Goal: Navigation & Orientation: Find specific page/section

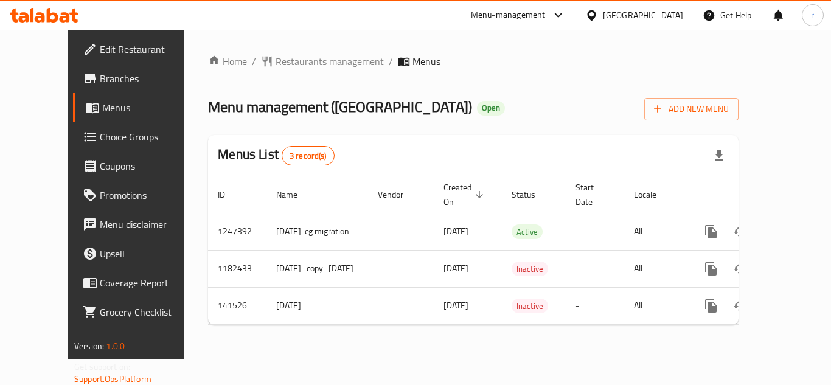
click at [275, 60] on span "Restaurants management" at bounding box center [329, 61] width 108 height 15
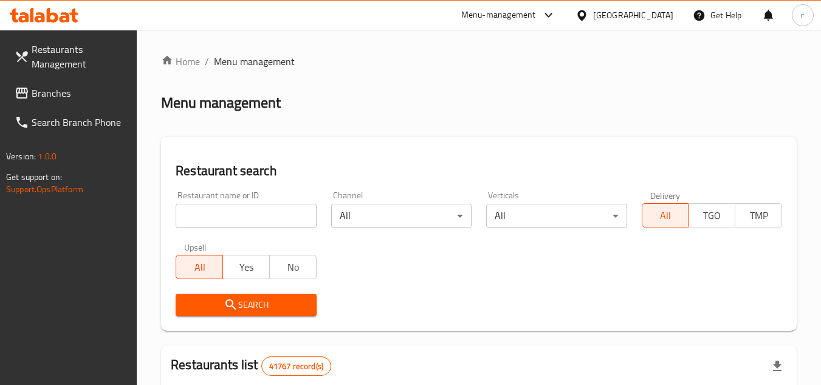
click at [245, 219] on input "search" at bounding box center [246, 216] width 140 height 24
paste input "17508"
type input "17508"
drag, startPoint x: 228, startPoint y: 299, endPoint x: 446, endPoint y: 303, distance: 218.3
click at [248, 302] on span "Search" at bounding box center [245, 304] width 121 height 15
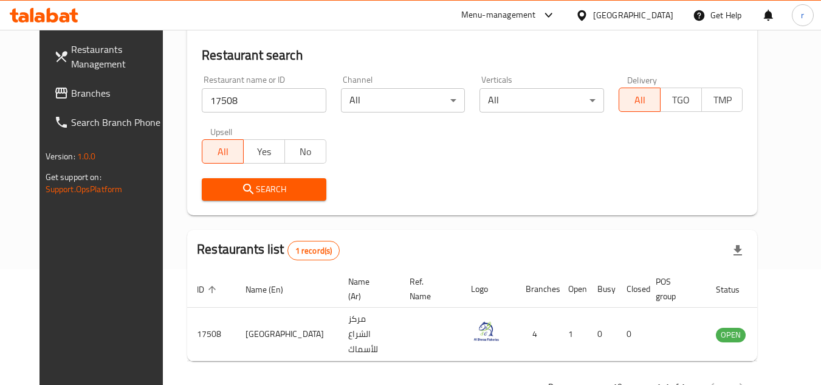
scroll to position [147, 0]
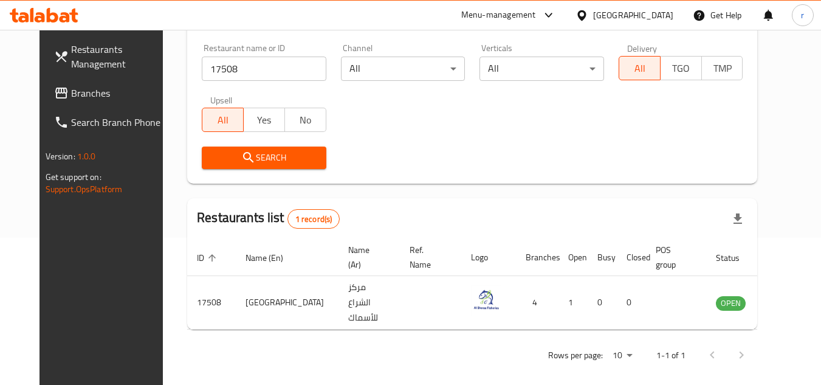
click at [55, 92] on icon at bounding box center [61, 93] width 12 height 11
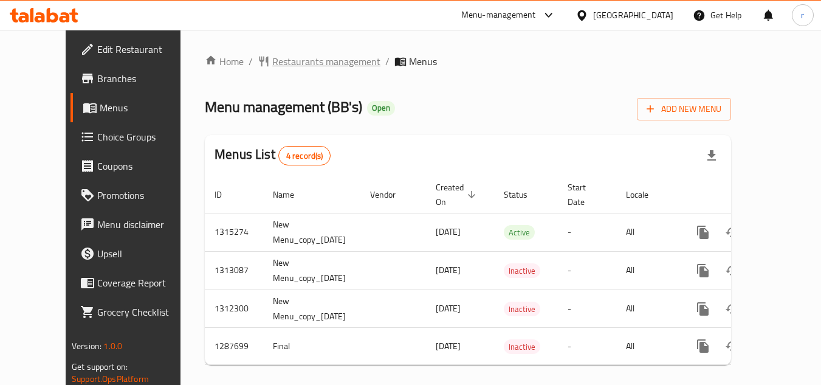
click at [272, 59] on span "Restaurants management" at bounding box center [326, 61] width 108 height 15
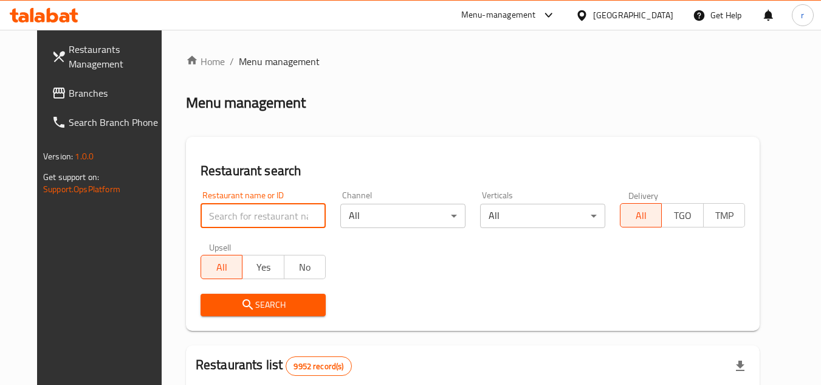
click at [218, 215] on input "search" at bounding box center [263, 216] width 125 height 24
paste input "696829"
type input "696829"
click at [241, 298] on icon "submit" at bounding box center [248, 304] width 15 height 15
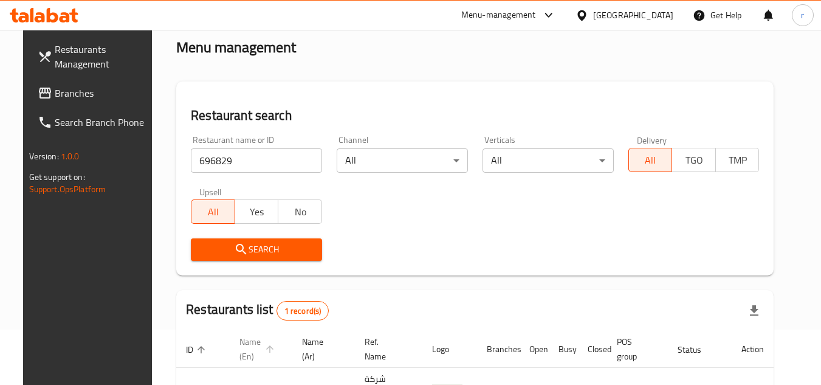
scroll to position [147, 0]
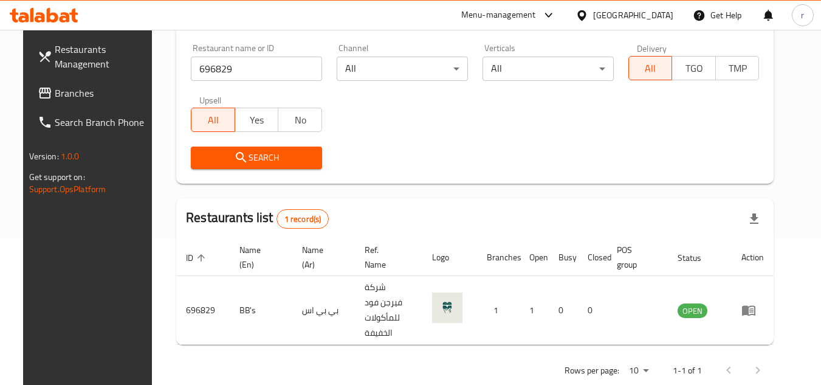
click at [63, 95] on span "Branches" at bounding box center [103, 93] width 96 height 15
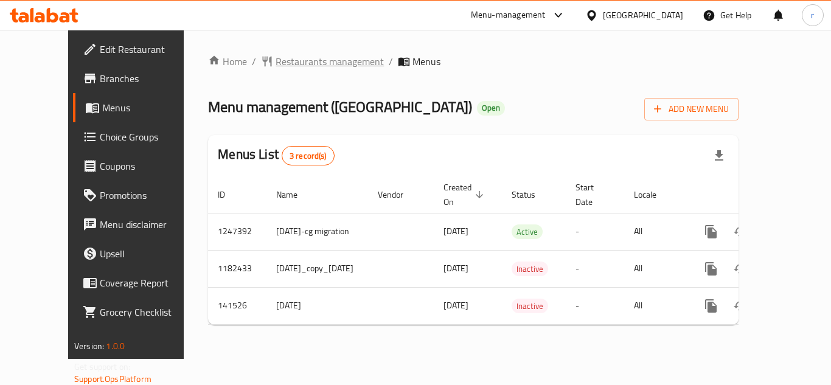
click at [275, 63] on span "Restaurants management" at bounding box center [329, 61] width 108 height 15
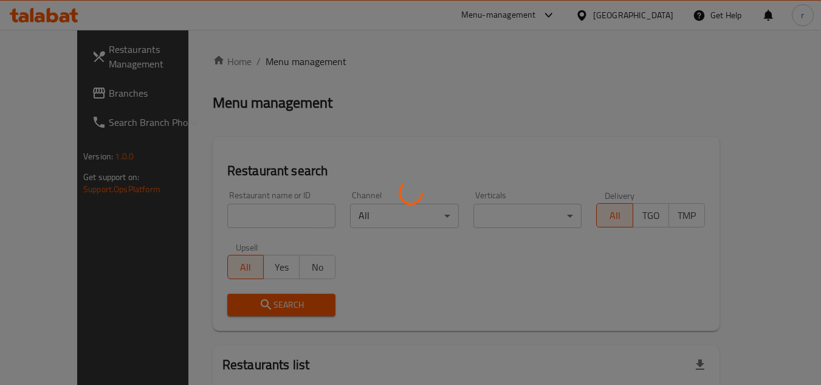
click at [221, 214] on div at bounding box center [410, 192] width 821 height 385
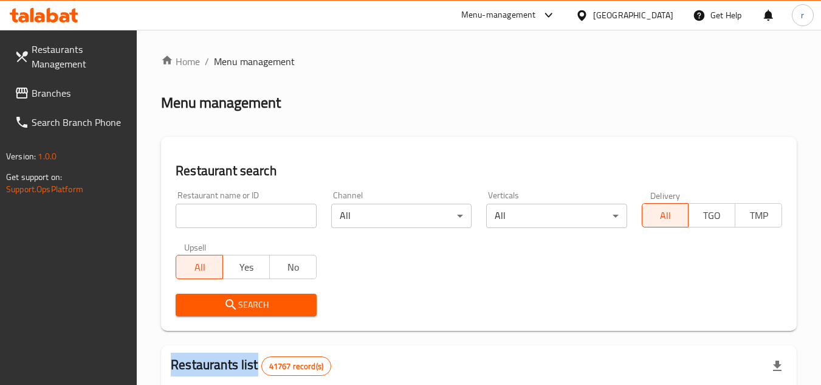
click at [221, 214] on div at bounding box center [410, 192] width 821 height 385
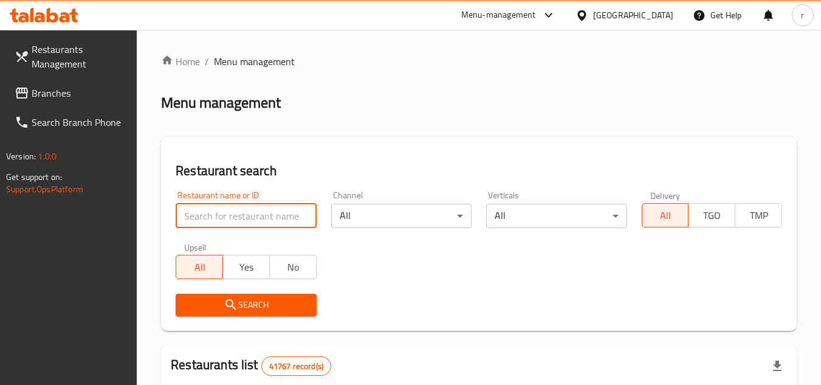
click at [221, 214] on input "search" at bounding box center [246, 216] width 140 height 24
paste input "17508"
type input "17508"
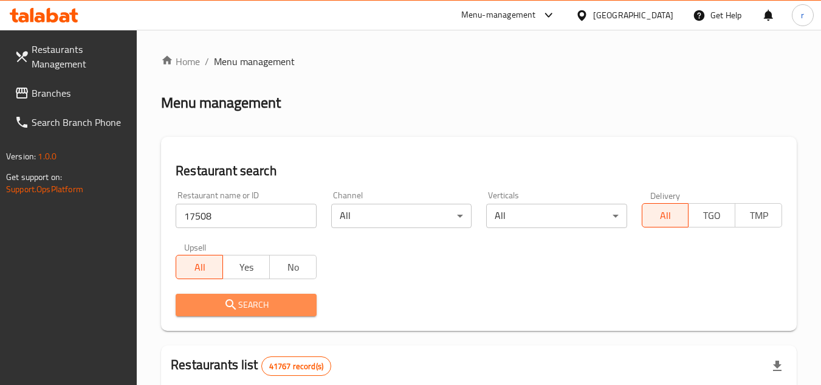
click at [230, 303] on icon "submit" at bounding box center [231, 304] width 15 height 15
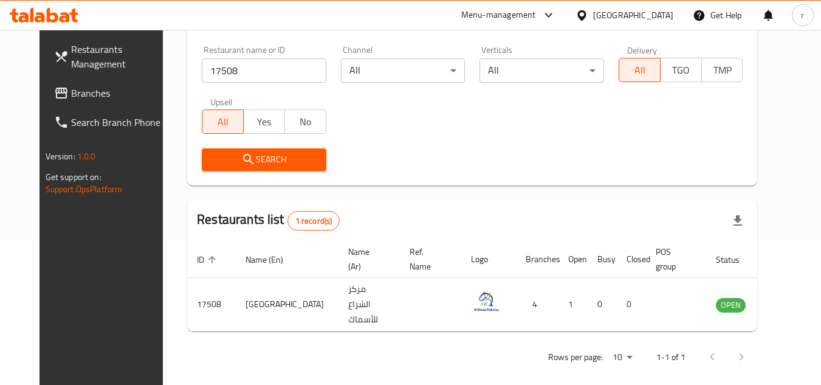
scroll to position [147, 0]
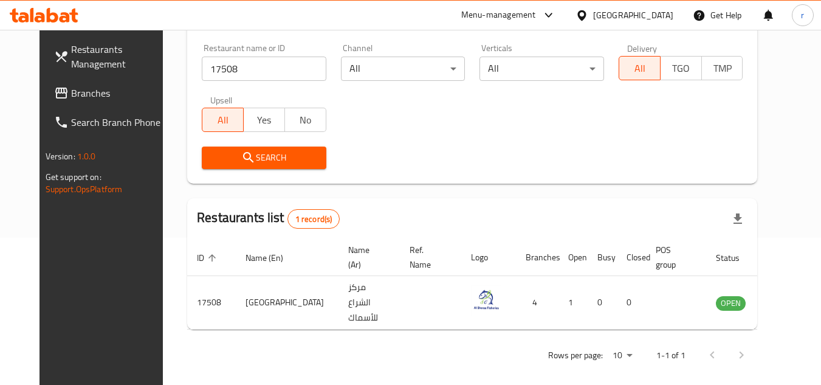
drag, startPoint x: 50, startPoint y: 92, endPoint x: 76, endPoint y: 84, distance: 27.5
click at [71, 92] on span "Branches" at bounding box center [119, 93] width 96 height 15
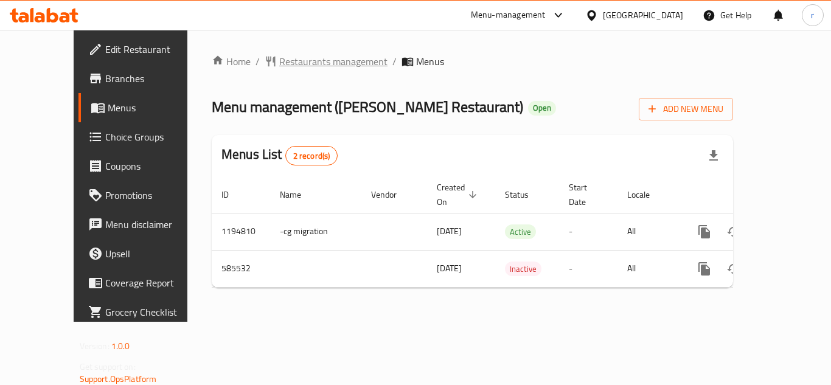
click at [279, 66] on span "Restaurants management" at bounding box center [333, 61] width 108 height 15
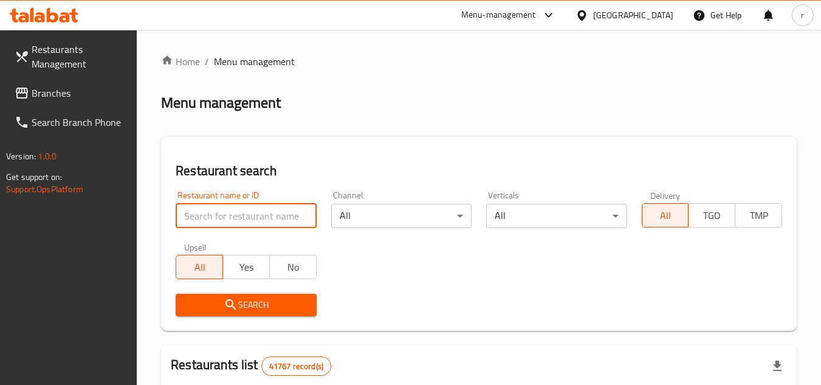
click at [218, 212] on input "search" at bounding box center [246, 216] width 140 height 24
paste input "637066"
type input "637066"
click at [240, 312] on span "Search" at bounding box center [245, 304] width 121 height 15
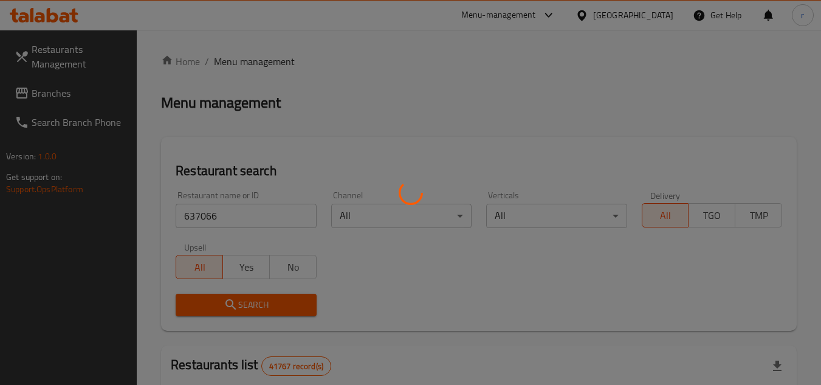
click at [241, 312] on div at bounding box center [410, 192] width 821 height 385
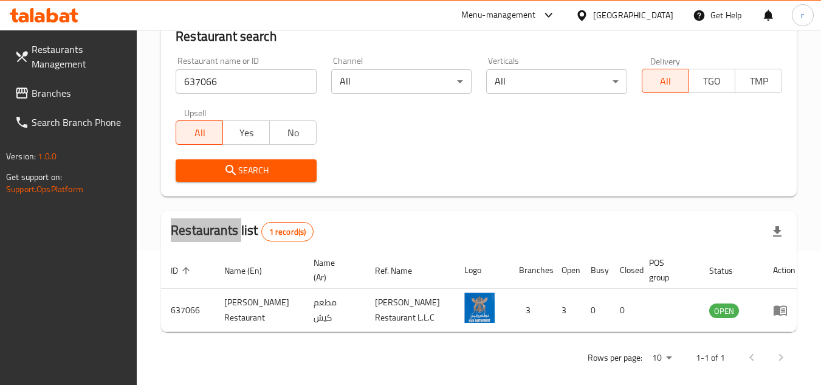
scroll to position [147, 0]
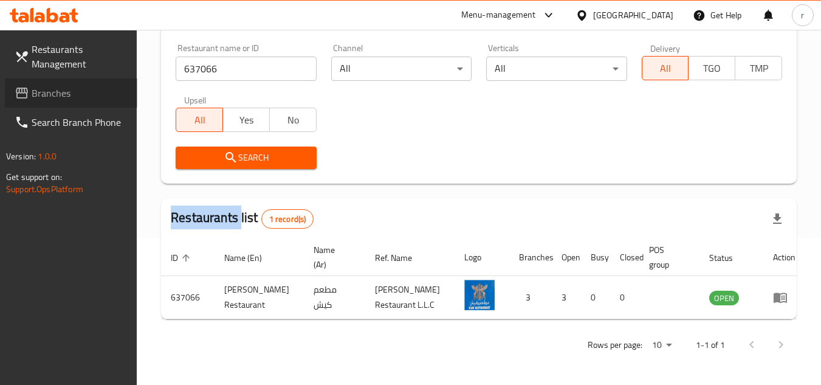
click at [44, 88] on span "Branches" at bounding box center [80, 93] width 96 height 15
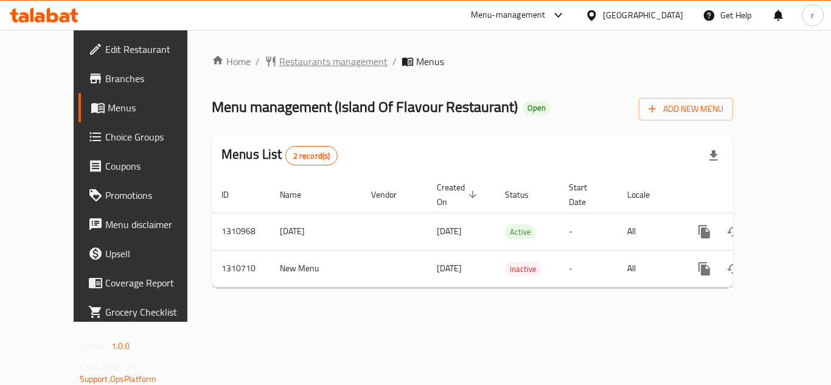
click at [279, 57] on span "Restaurants management" at bounding box center [333, 61] width 108 height 15
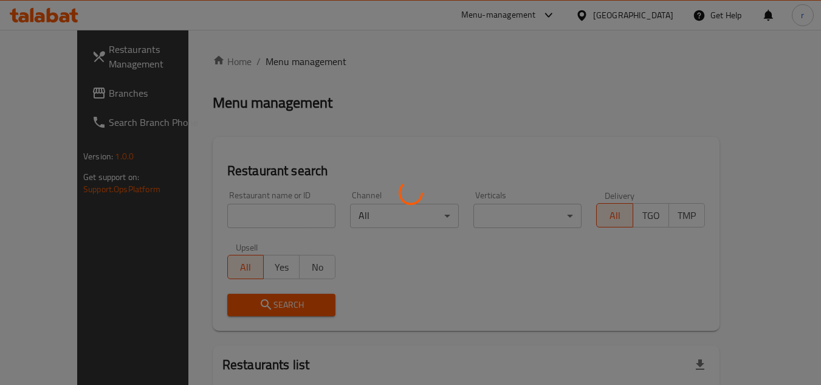
click at [238, 207] on div at bounding box center [410, 192] width 821 height 385
drag, startPoint x: 238, startPoint y: 218, endPoint x: 235, endPoint y: 212, distance: 6.8
click at [236, 218] on div at bounding box center [410, 192] width 821 height 385
click at [235, 212] on div at bounding box center [410, 192] width 821 height 385
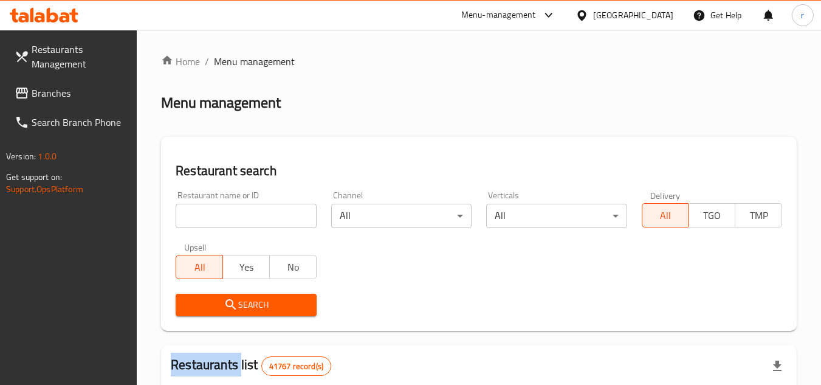
click at [235, 212] on div at bounding box center [410, 192] width 821 height 385
drag, startPoint x: 235, startPoint y: 212, endPoint x: 227, endPoint y: 209, distance: 8.5
click at [227, 209] on input "search" at bounding box center [246, 216] width 140 height 24
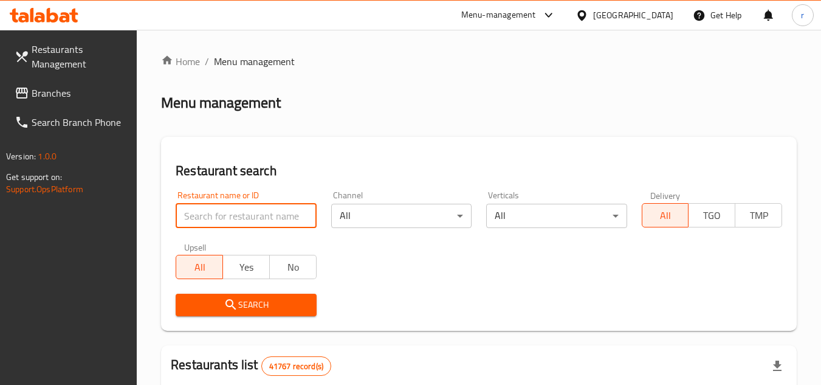
click at [227, 209] on input "search" at bounding box center [246, 216] width 140 height 24
paste input "705584"
type input "705584"
click at [249, 301] on span "Search" at bounding box center [245, 304] width 121 height 15
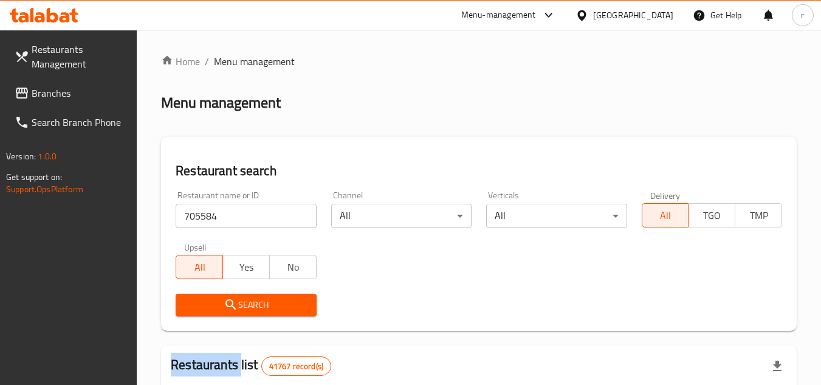
click at [249, 301] on div at bounding box center [410, 192] width 821 height 385
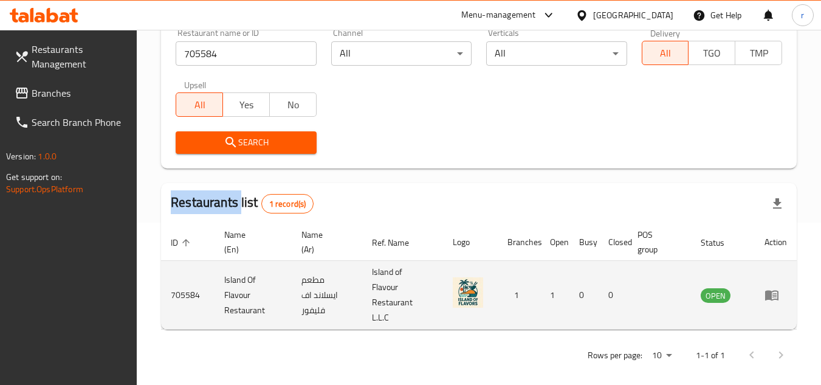
scroll to position [173, 0]
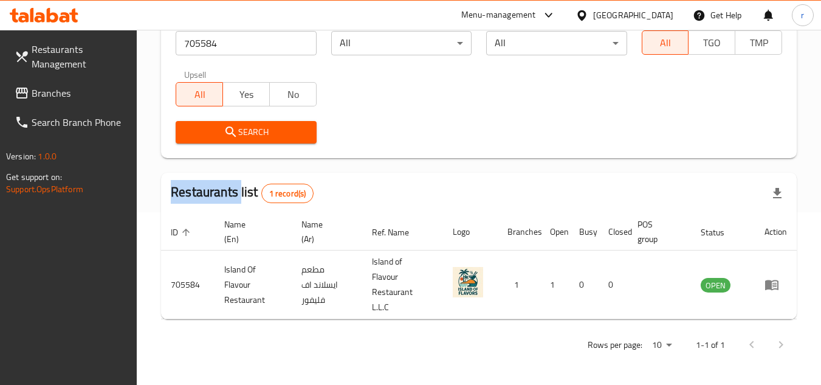
click at [52, 88] on span "Branches" at bounding box center [80, 93] width 96 height 15
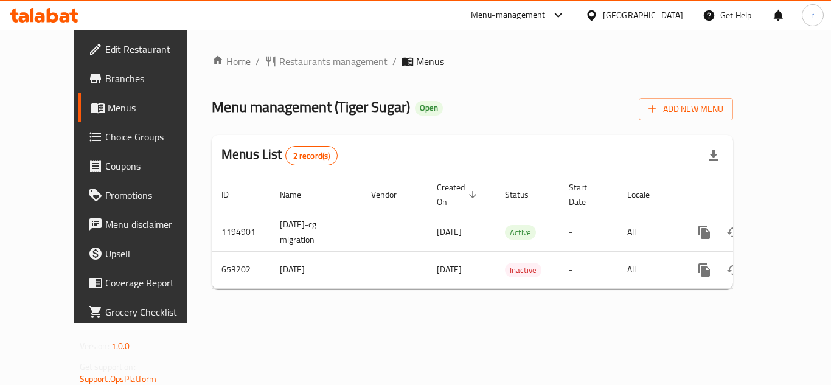
click at [279, 60] on span "Restaurants management" at bounding box center [333, 61] width 108 height 15
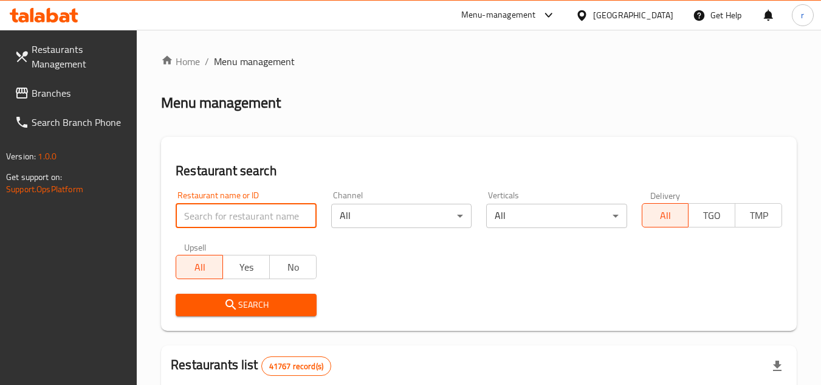
click at [232, 224] on input "search" at bounding box center [246, 216] width 140 height 24
paste input "641405"
type input "641405"
click at [244, 304] on span "Search" at bounding box center [245, 304] width 121 height 15
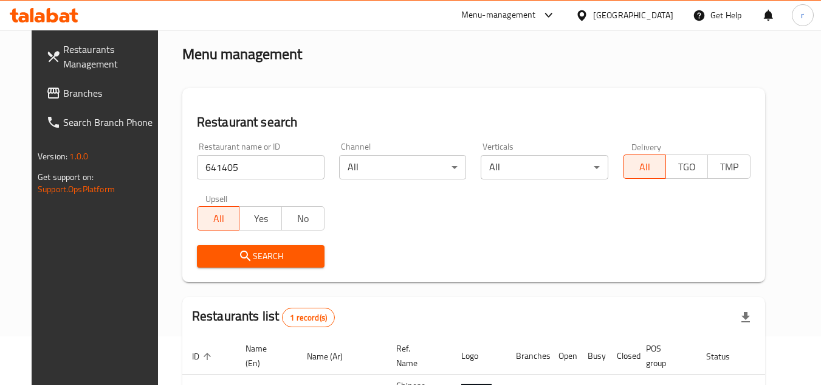
scroll to position [147, 0]
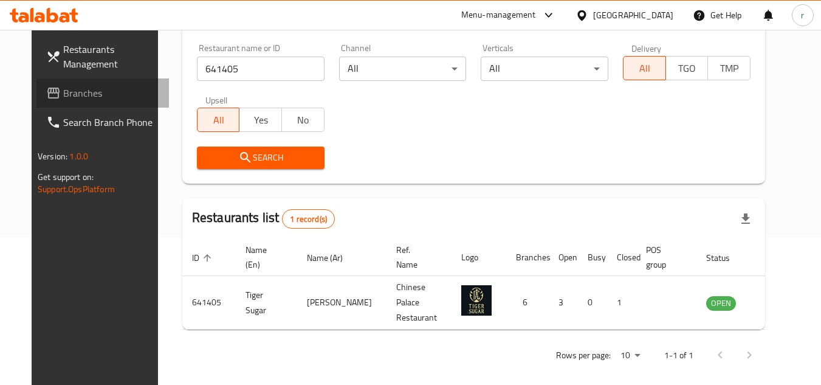
click at [63, 88] on span "Branches" at bounding box center [111, 93] width 96 height 15
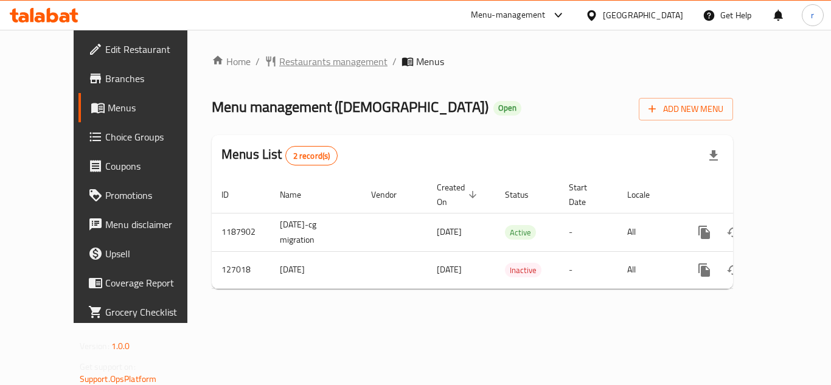
click at [279, 60] on span "Restaurants management" at bounding box center [333, 61] width 108 height 15
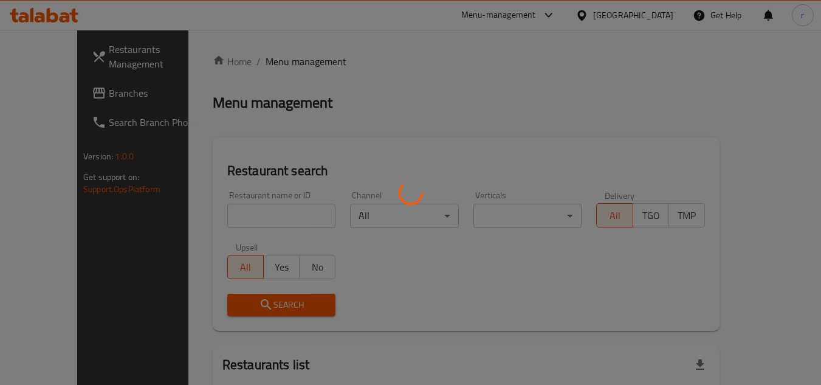
click at [236, 202] on div at bounding box center [410, 192] width 821 height 385
click at [233, 210] on div at bounding box center [410, 192] width 821 height 385
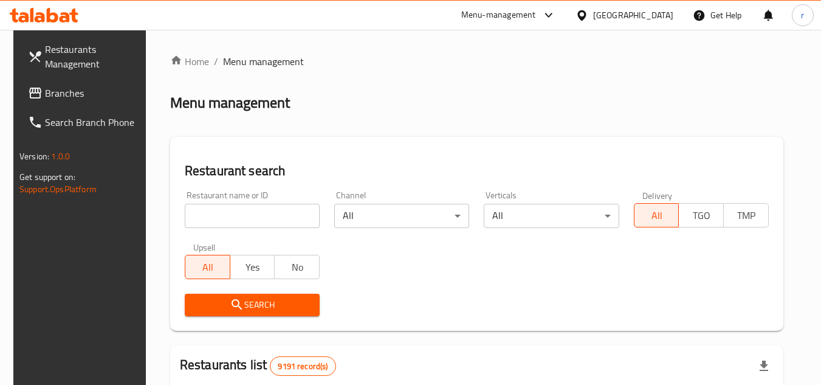
click at [233, 210] on input "search" at bounding box center [252, 216] width 135 height 24
paste input "609381"
type input "609381"
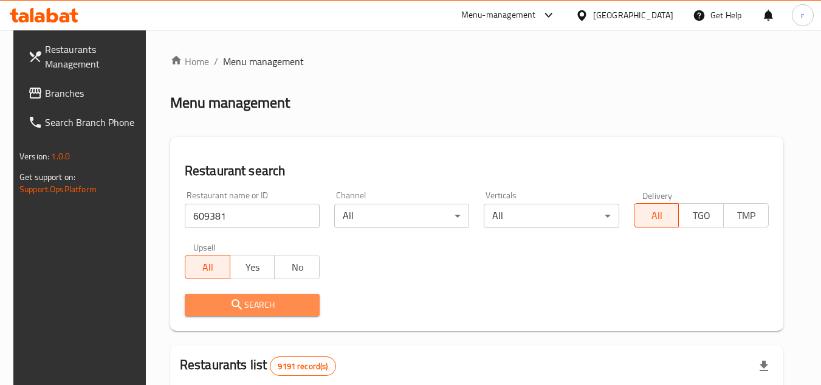
click at [269, 294] on button "Search" at bounding box center [252, 305] width 135 height 22
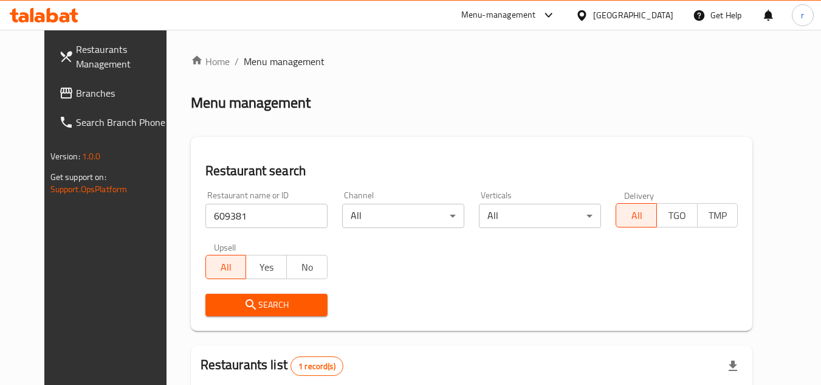
scroll to position [147, 0]
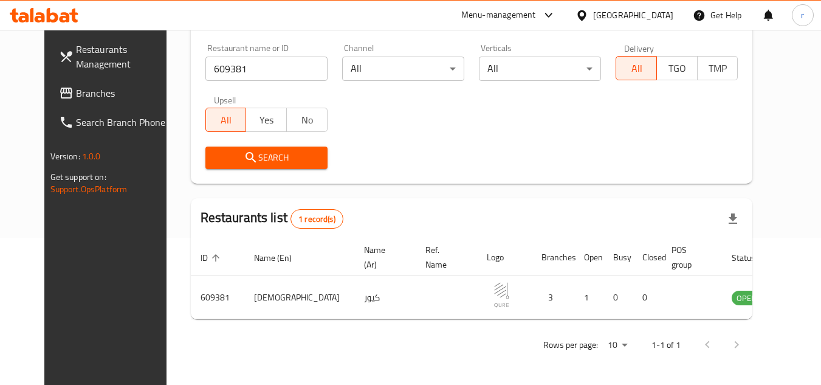
click at [76, 91] on span "Branches" at bounding box center [124, 93] width 96 height 15
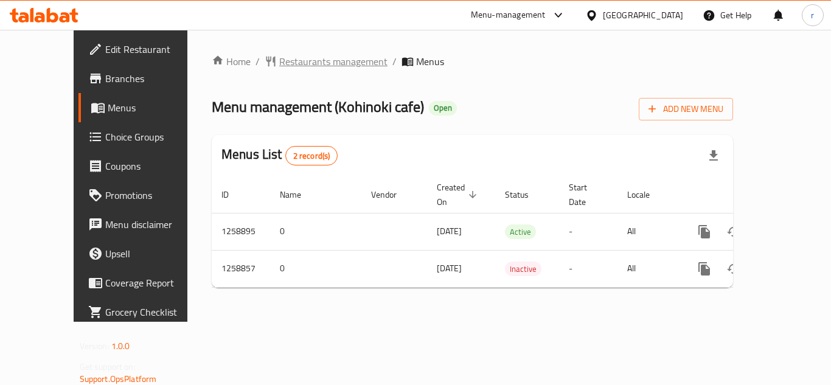
click at [279, 60] on span "Restaurants management" at bounding box center [333, 61] width 108 height 15
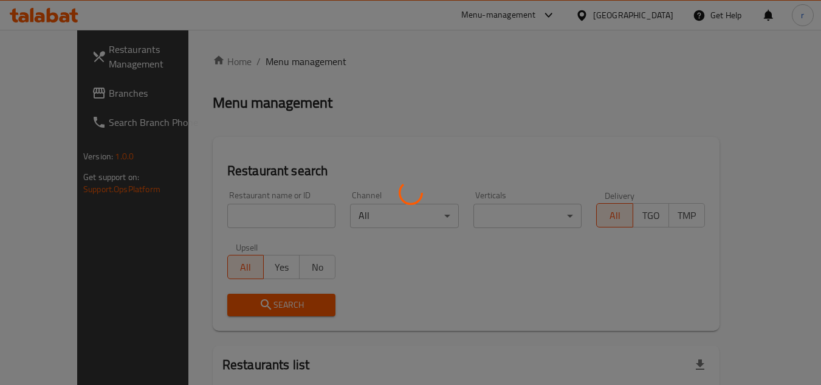
click at [234, 213] on div at bounding box center [410, 192] width 821 height 385
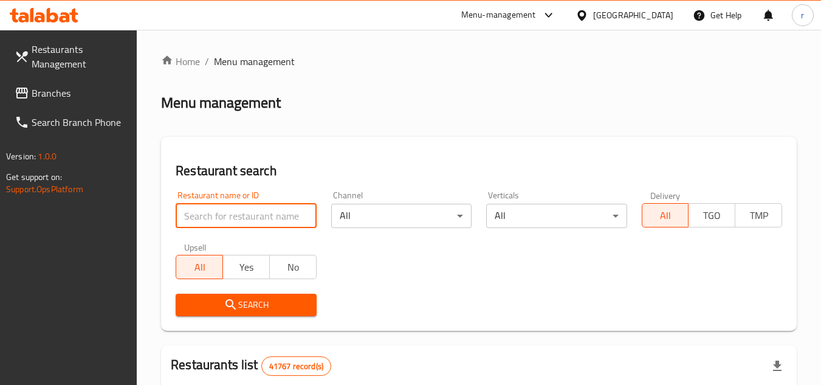
click at [234, 213] on input "search" at bounding box center [246, 216] width 140 height 24
paste input "684194"
type input "684194"
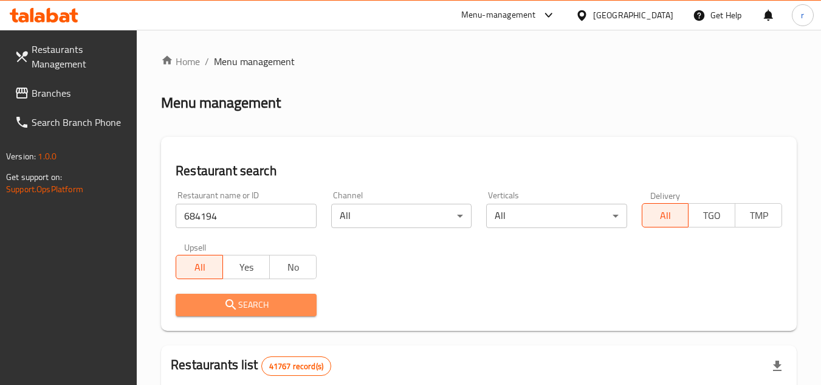
click at [234, 307] on icon "submit" at bounding box center [231, 304] width 10 height 10
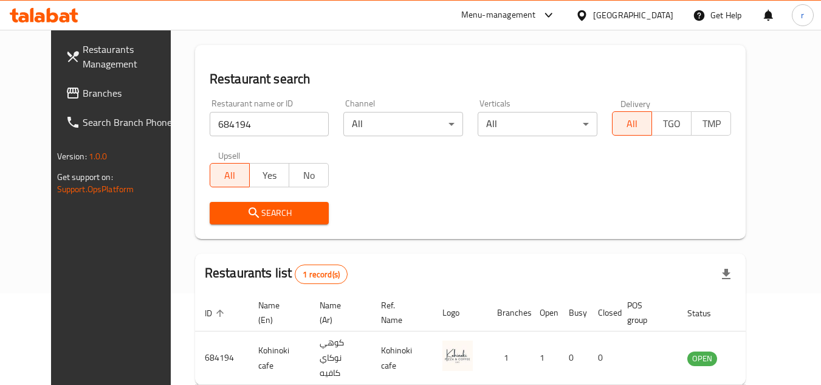
scroll to position [147, 0]
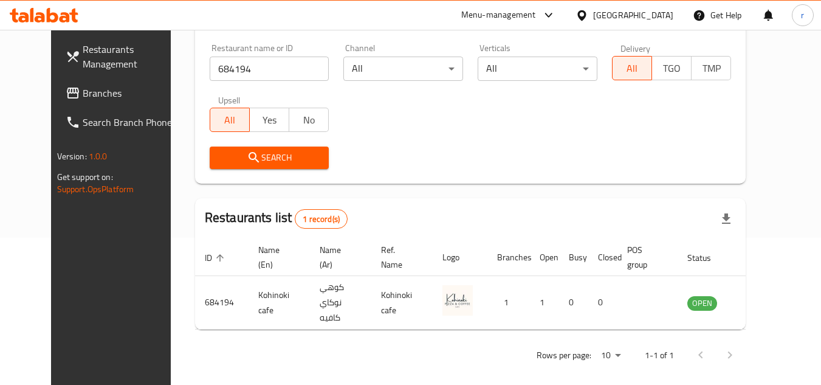
click at [83, 92] on span "Branches" at bounding box center [131, 93] width 96 height 15
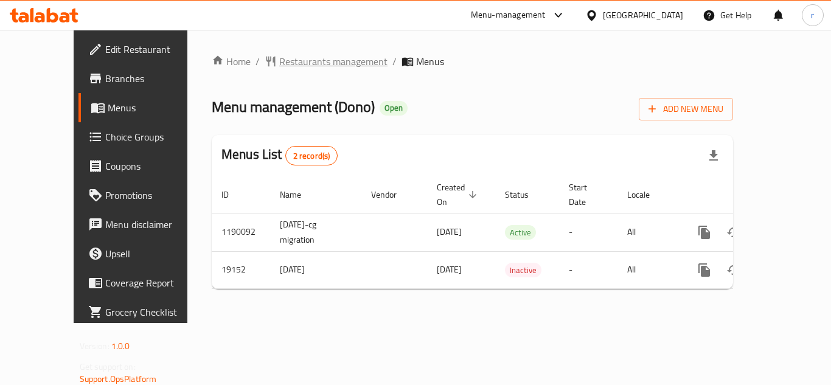
click at [279, 66] on span "Restaurants management" at bounding box center [333, 61] width 108 height 15
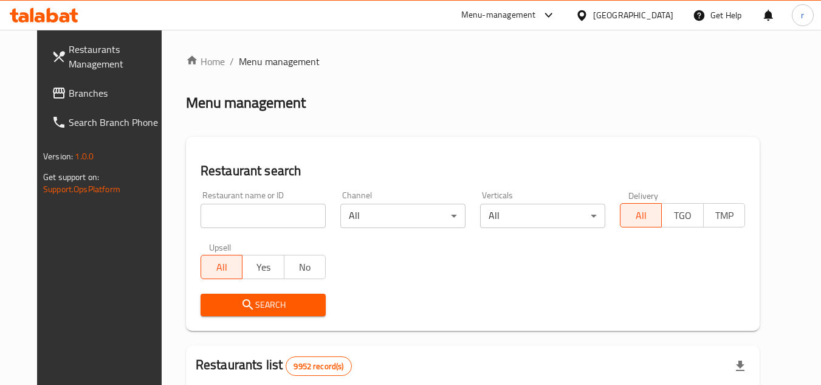
click at [212, 223] on input "search" at bounding box center [263, 216] width 125 height 24
paste input "10275"
type input "10275"
click at [249, 305] on span "Search" at bounding box center [263, 304] width 106 height 15
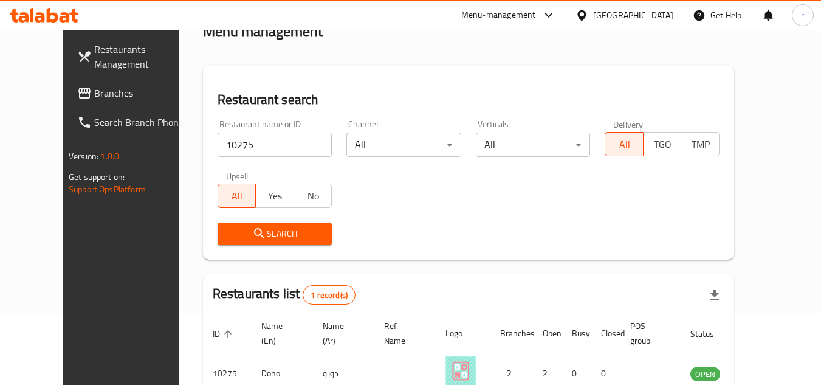
scroll to position [147, 0]
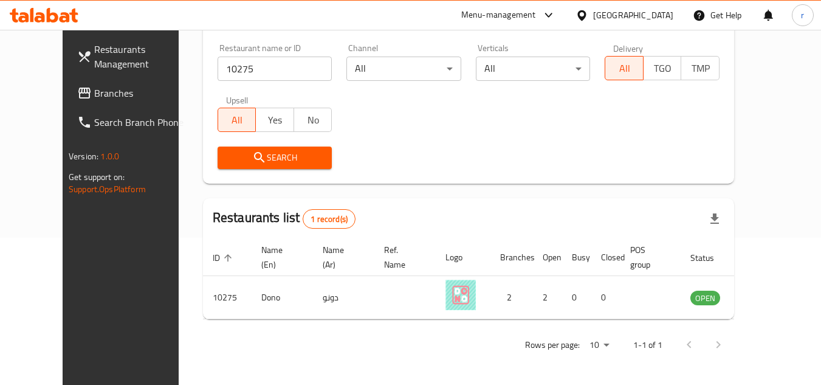
click at [94, 93] on span "Branches" at bounding box center [142, 93] width 96 height 15
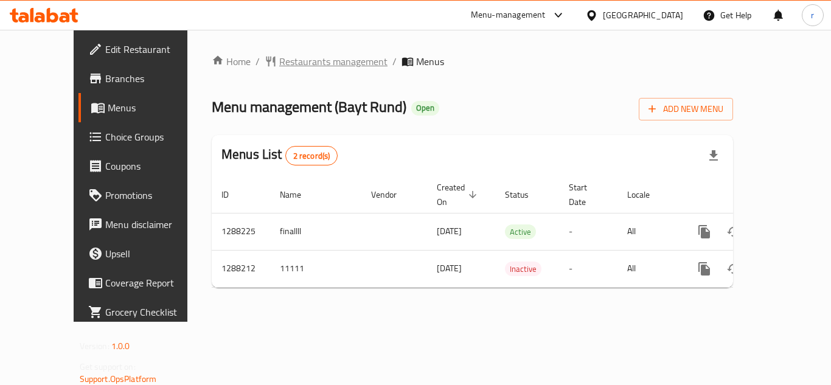
click at [279, 55] on span "Restaurants management" at bounding box center [333, 61] width 108 height 15
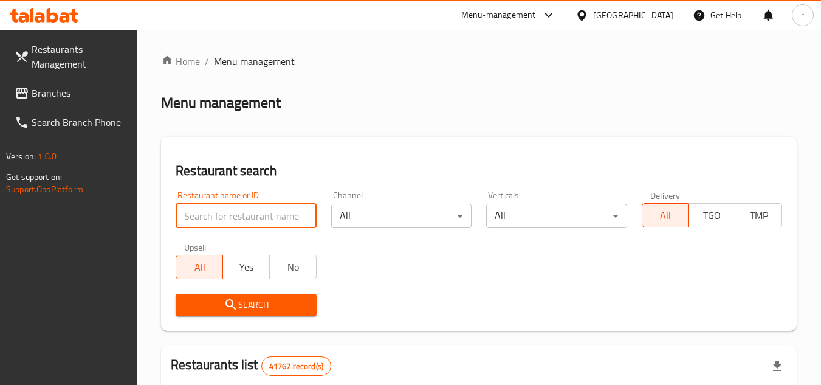
click at [197, 210] on input "search" at bounding box center [246, 216] width 140 height 24
click at [234, 219] on input "search" at bounding box center [246, 216] width 140 height 24
paste input "696893"
type input "696893"
click at [232, 308] on icon "submit" at bounding box center [231, 304] width 15 height 15
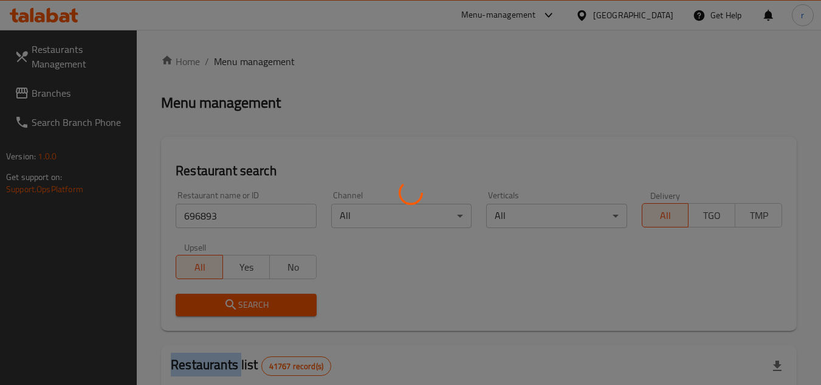
click at [232, 308] on div at bounding box center [410, 192] width 821 height 385
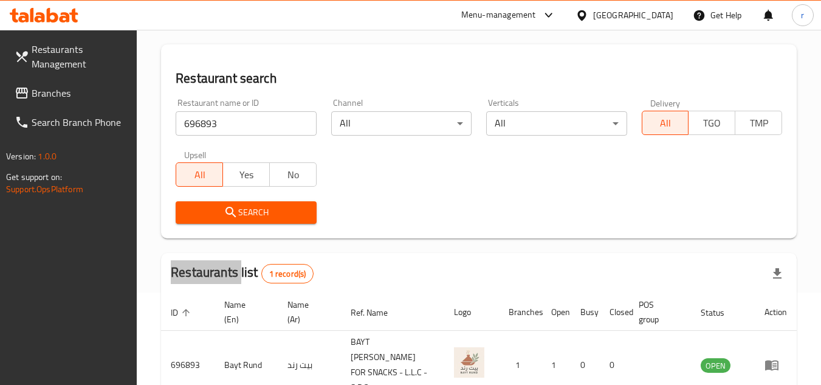
scroll to position [157, 0]
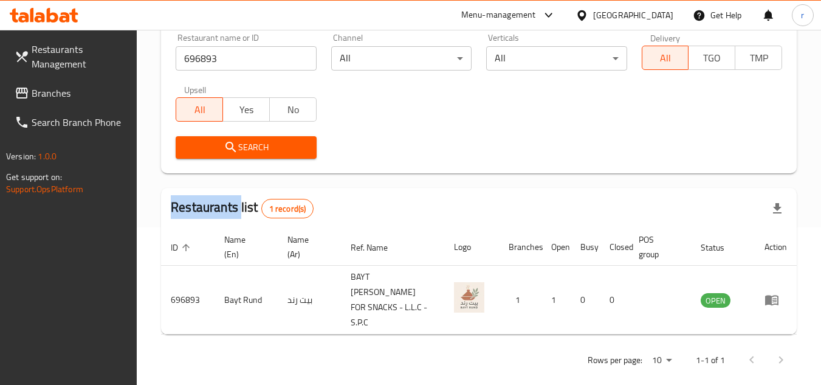
drag, startPoint x: 39, startPoint y: 91, endPoint x: 52, endPoint y: 88, distance: 13.1
click at [39, 90] on span "Branches" at bounding box center [80, 93] width 96 height 15
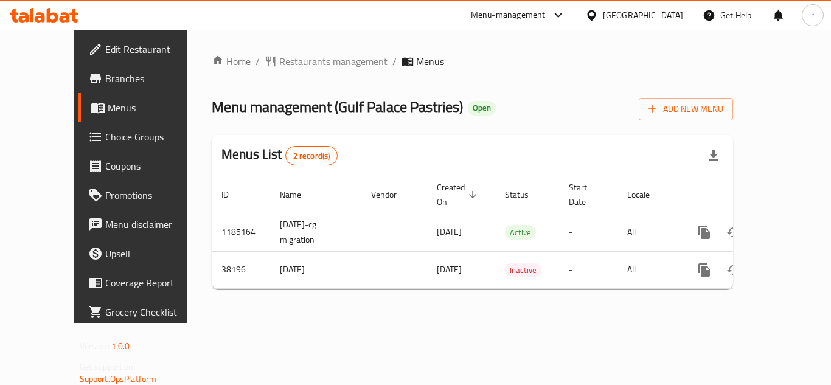
click at [281, 60] on span "Restaurants management" at bounding box center [333, 61] width 108 height 15
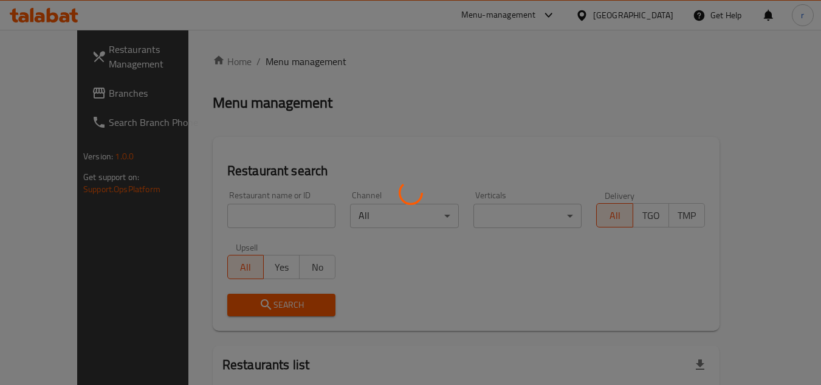
click at [233, 208] on div at bounding box center [410, 192] width 821 height 385
click at [221, 215] on div at bounding box center [410, 192] width 821 height 385
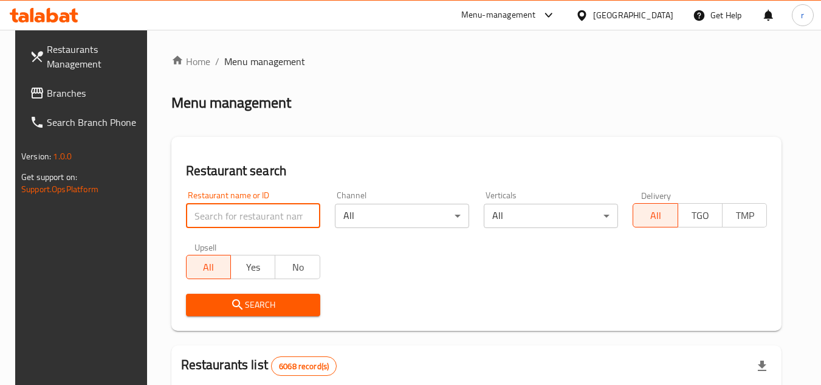
click at [221, 215] on input "search" at bounding box center [253, 216] width 134 height 24
paste input "19894"
type input "19894"
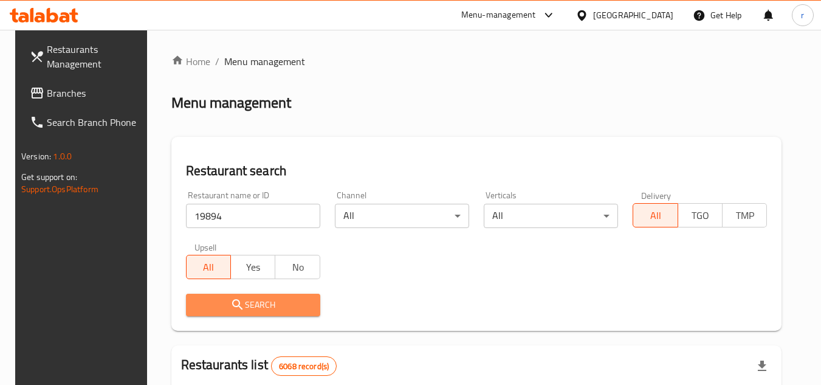
drag, startPoint x: 258, startPoint y: 300, endPoint x: 682, endPoint y: 317, distance: 424.7
click at [283, 301] on span "Search" at bounding box center [253, 304] width 115 height 15
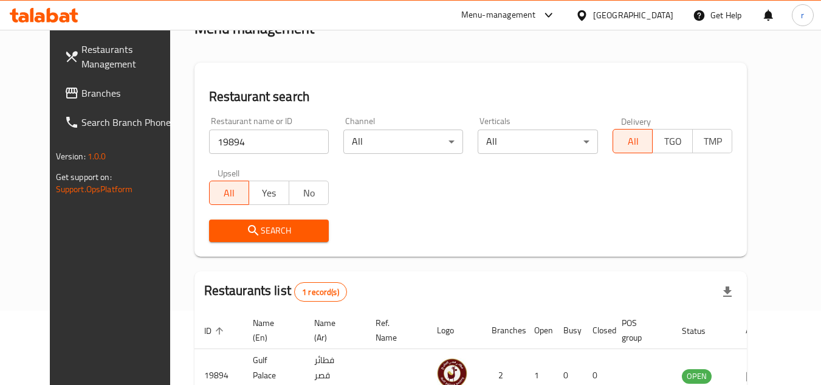
scroll to position [147, 0]
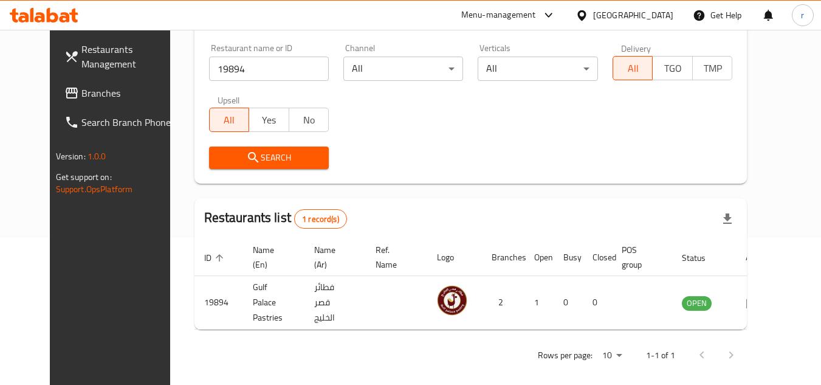
click at [81, 95] on span "Branches" at bounding box center [129, 93] width 96 height 15
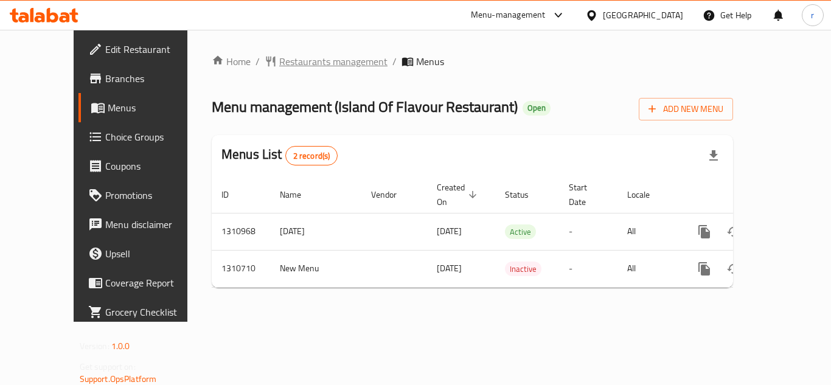
click at [283, 55] on span "Restaurants management" at bounding box center [333, 61] width 108 height 15
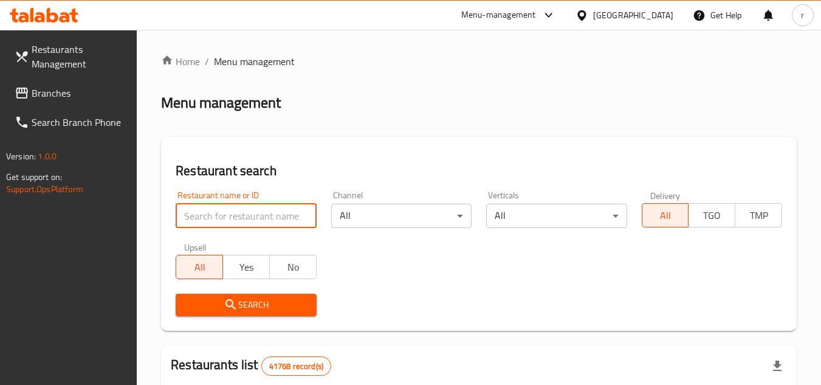
click at [213, 219] on input "search" at bounding box center [246, 216] width 140 height 24
click at [233, 217] on input "search" at bounding box center [246, 216] width 140 height 24
paste input "705584"
type input "705584"
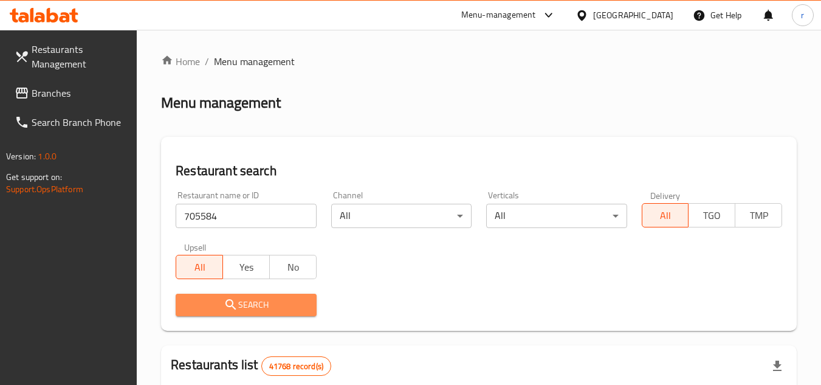
click at [244, 301] on span "Search" at bounding box center [245, 304] width 121 height 15
drag, startPoint x: 244, startPoint y: 301, endPoint x: 257, endPoint y: 305, distance: 12.9
click at [246, 302] on div at bounding box center [410, 192] width 821 height 385
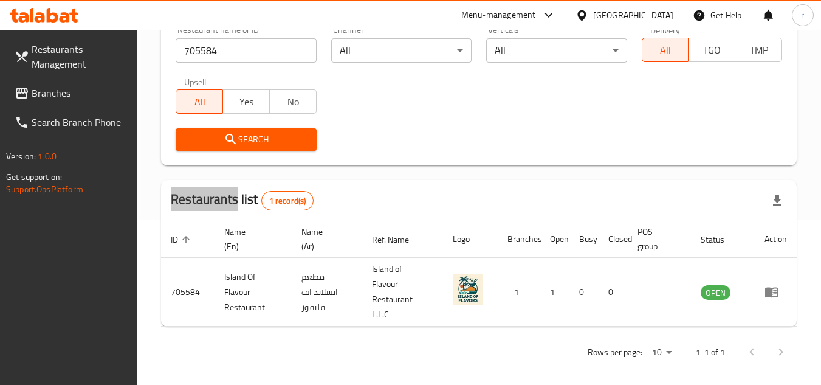
scroll to position [173, 0]
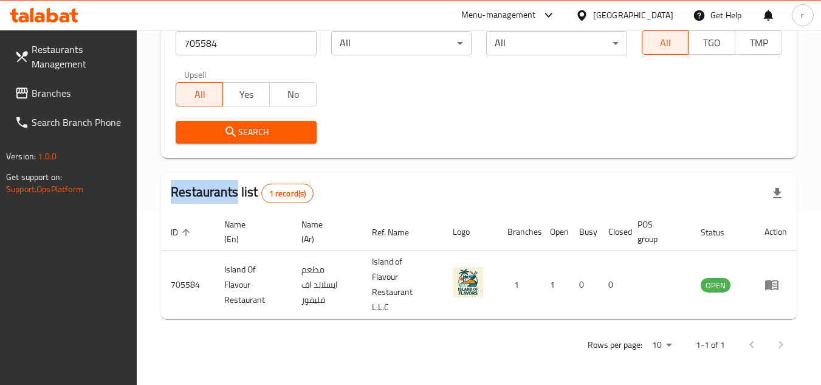
click at [56, 89] on span "Branches" at bounding box center [80, 93] width 96 height 15
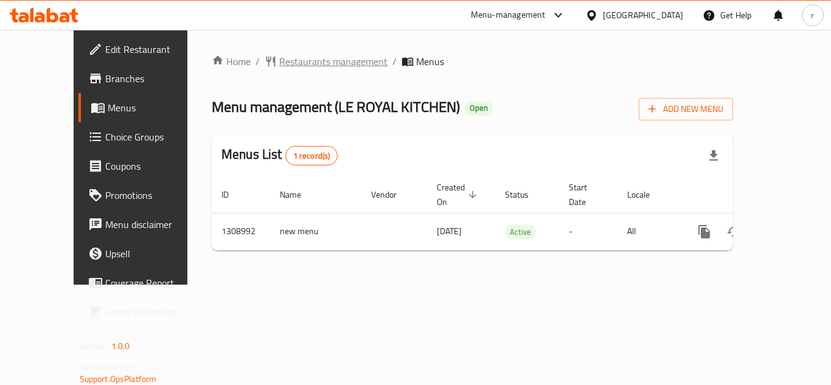
click at [279, 69] on span "Restaurants management" at bounding box center [333, 61] width 108 height 15
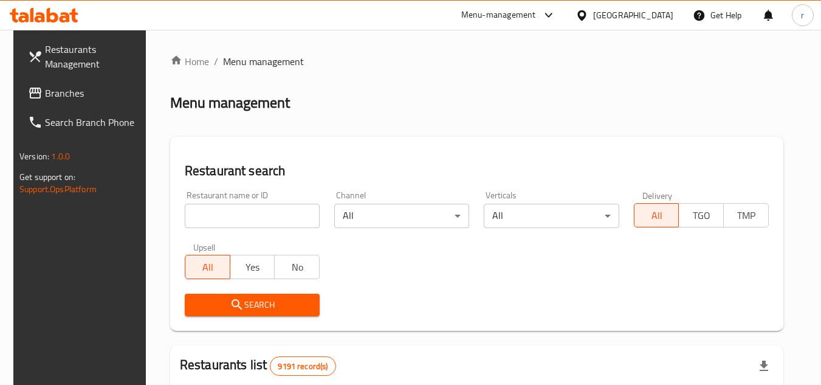
click at [277, 205] on input "search" at bounding box center [252, 216] width 135 height 24
paste input "705125"
type input "705125"
drag, startPoint x: 260, startPoint y: 310, endPoint x: 350, endPoint y: 281, distance: 95.2
click at [265, 306] on span "Search" at bounding box center [253, 304] width 116 height 15
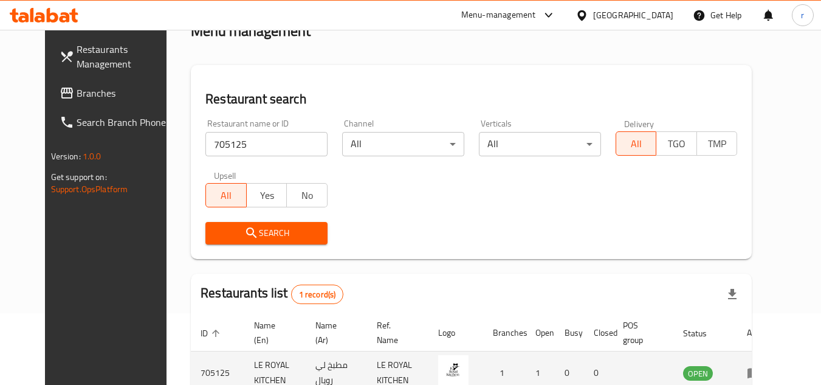
scroll to position [147, 0]
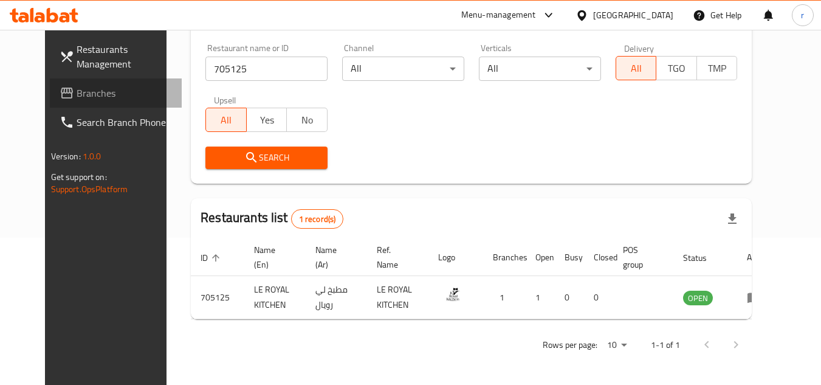
click at [77, 96] on span "Branches" at bounding box center [125, 93] width 96 height 15
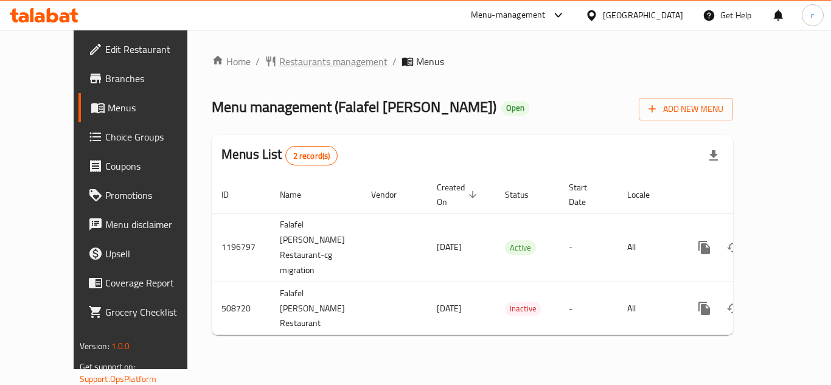
click at [279, 63] on span "Restaurants management" at bounding box center [333, 61] width 108 height 15
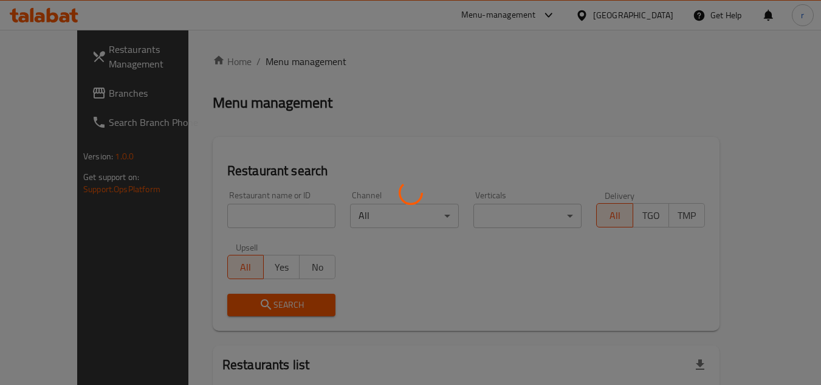
click at [220, 210] on div at bounding box center [410, 192] width 821 height 385
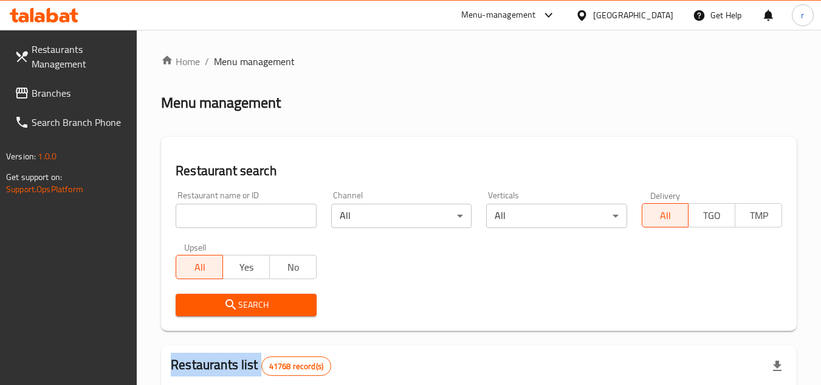
click at [220, 210] on div at bounding box center [410, 192] width 821 height 385
click at [220, 210] on input "search" at bounding box center [246, 216] width 140 height 24
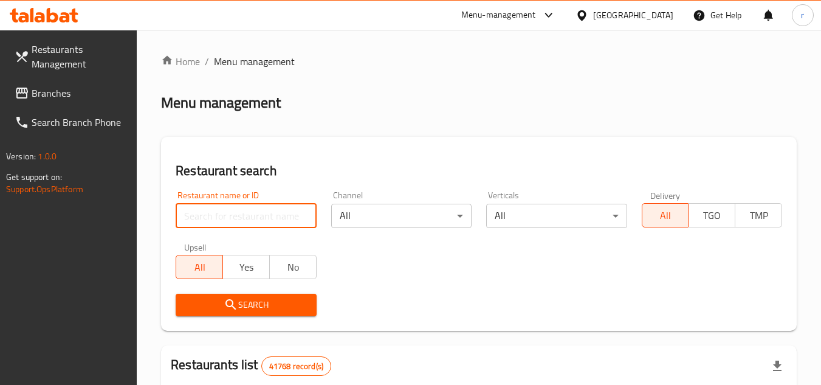
paste input "634649"
type input "634649"
click at [215, 300] on span "Search" at bounding box center [245, 304] width 121 height 15
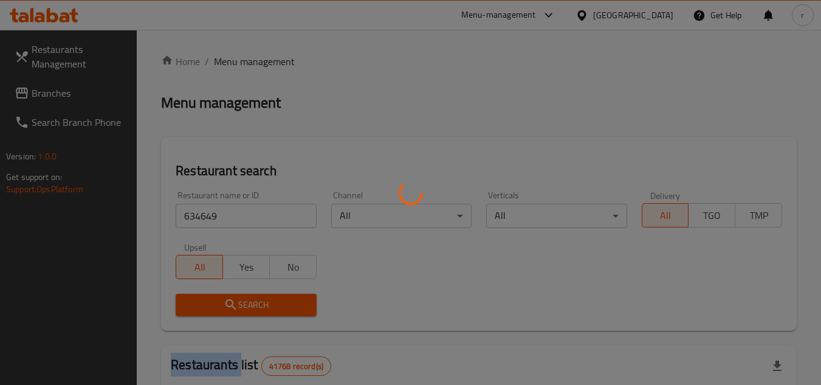
drag, startPoint x: 215, startPoint y: 300, endPoint x: 509, endPoint y: 300, distance: 294.3
click at [218, 300] on div at bounding box center [410, 192] width 821 height 385
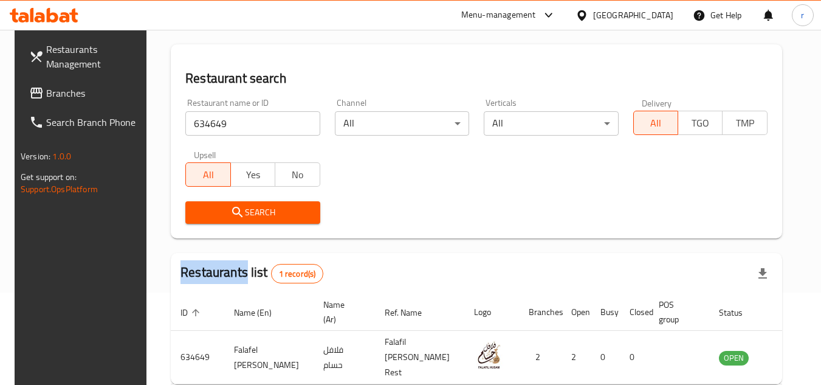
scroll to position [147, 0]
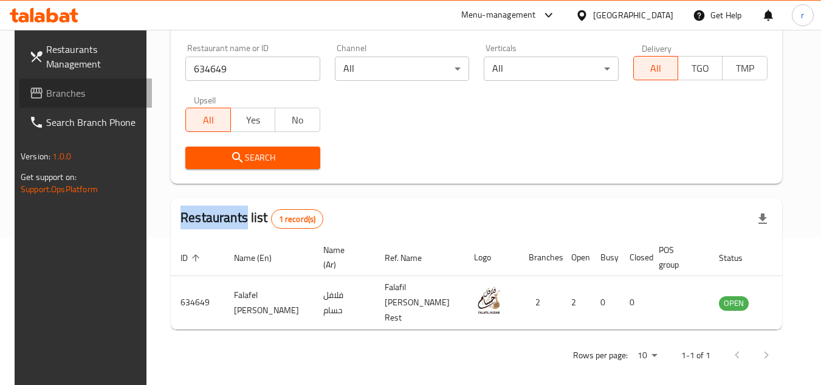
click at [94, 94] on span "Branches" at bounding box center [94, 93] width 96 height 15
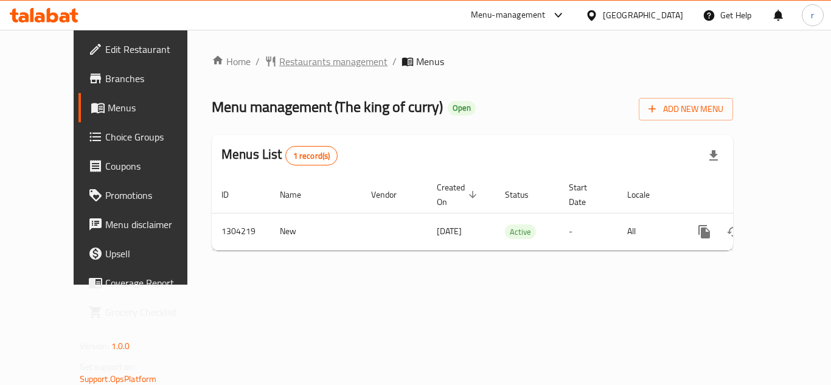
click at [279, 61] on span "Restaurants management" at bounding box center [333, 61] width 108 height 15
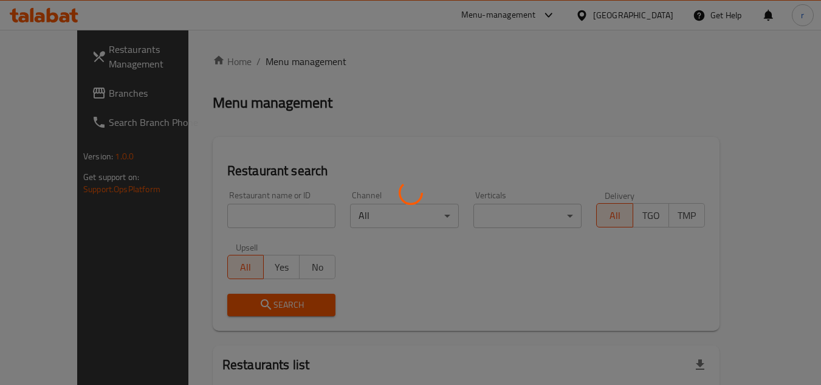
click at [256, 215] on div at bounding box center [410, 192] width 821 height 385
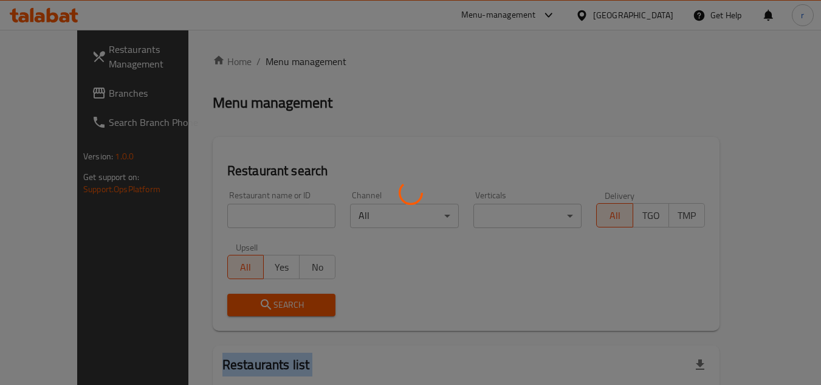
click at [256, 215] on div at bounding box center [410, 192] width 821 height 385
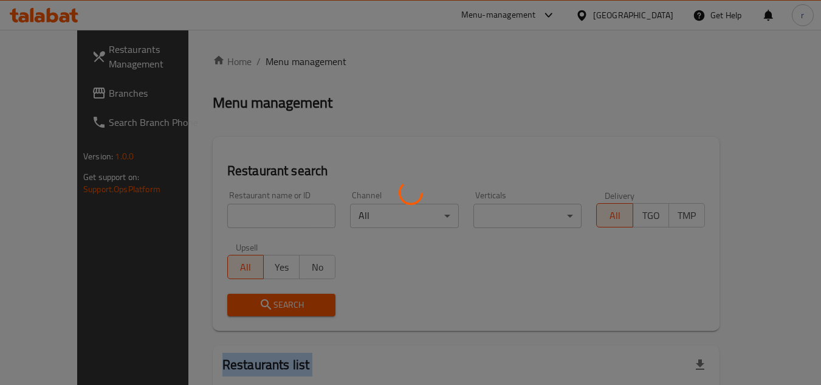
click at [256, 215] on div at bounding box center [410, 192] width 821 height 385
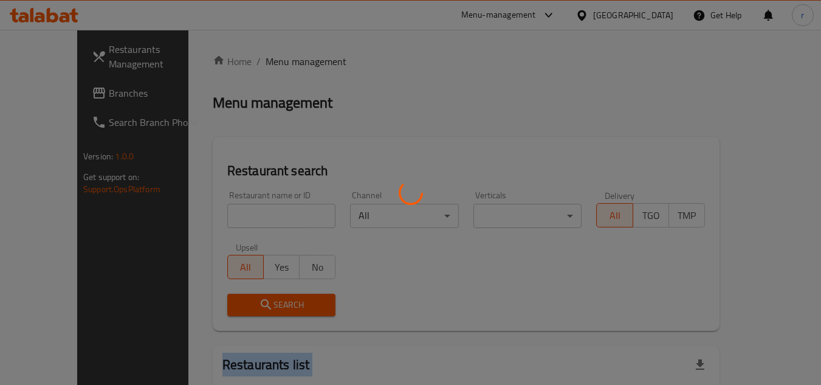
click at [256, 215] on div at bounding box center [410, 192] width 821 height 385
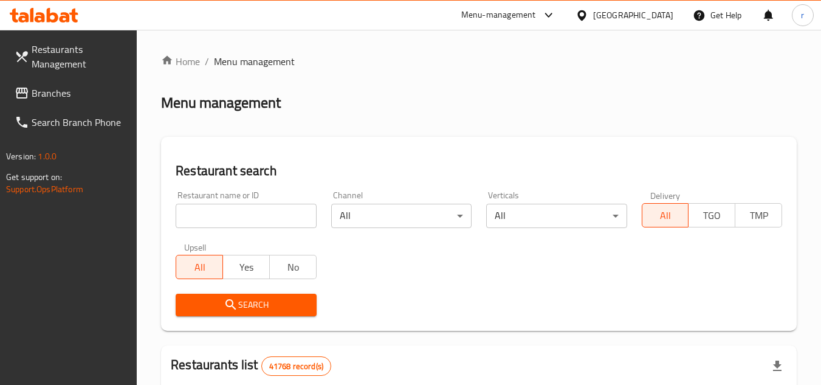
click at [256, 215] on input "search" at bounding box center [246, 216] width 140 height 24
paste input "703135"
type input "703135"
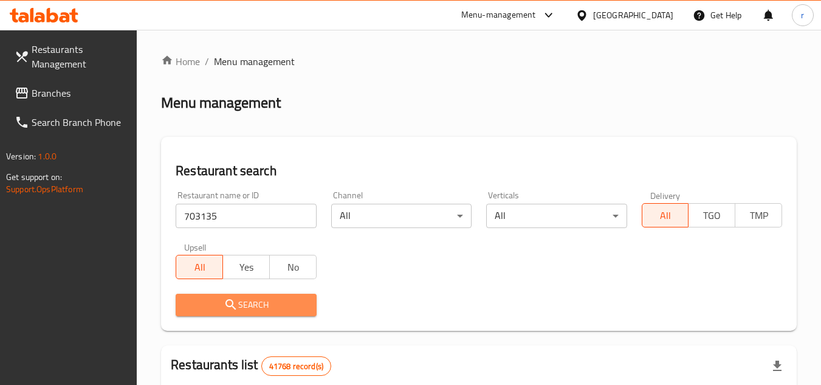
click at [238, 302] on span "Search" at bounding box center [245, 304] width 121 height 15
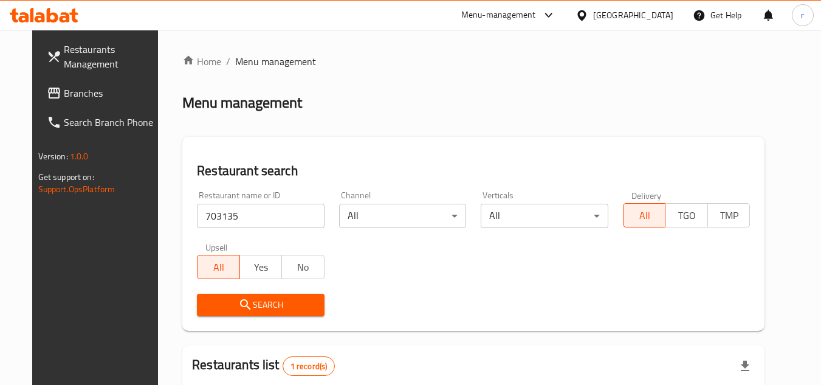
scroll to position [147, 0]
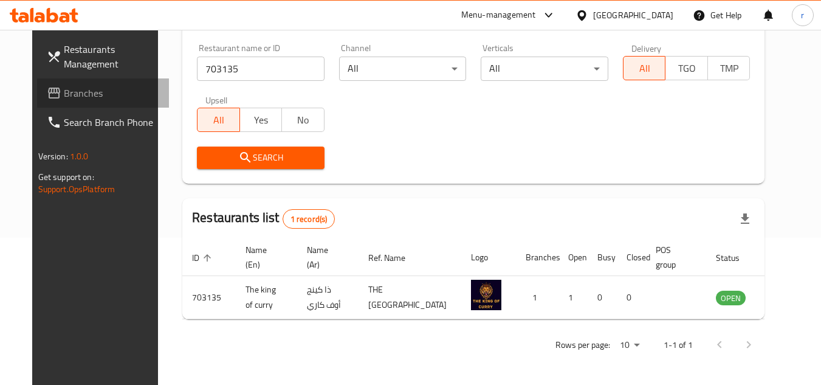
click at [47, 89] on icon at bounding box center [54, 93] width 15 height 15
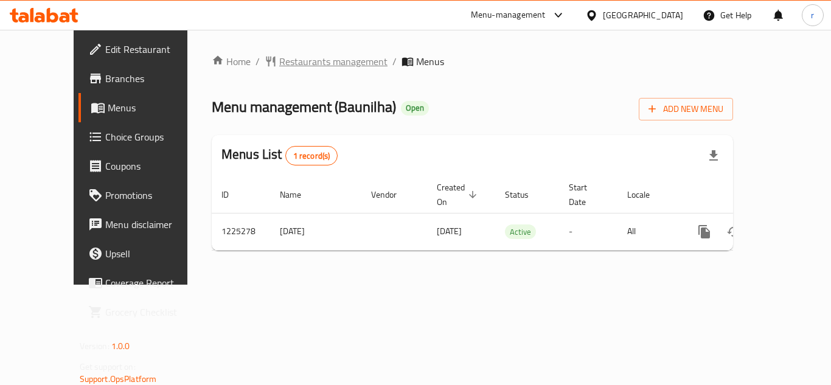
click at [291, 69] on span "Restaurants management" at bounding box center [333, 61] width 108 height 15
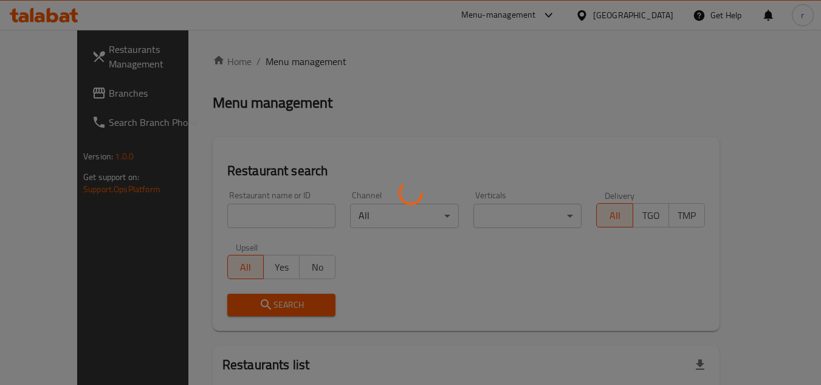
click at [232, 219] on div at bounding box center [410, 192] width 821 height 385
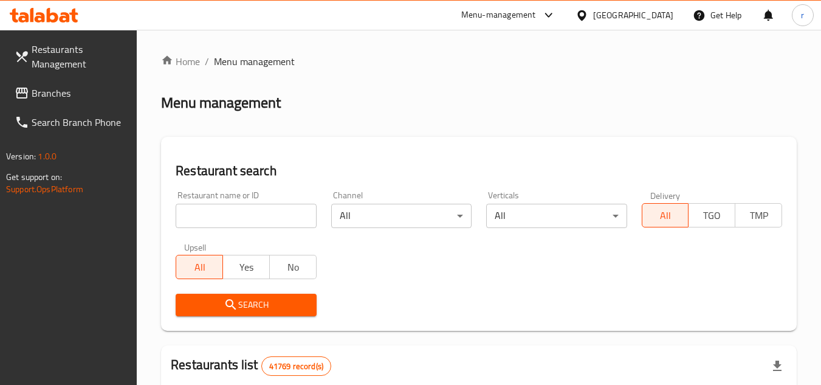
click at [234, 218] on div at bounding box center [410, 192] width 821 height 385
click at [234, 218] on input "search" at bounding box center [246, 216] width 140 height 24
paste input "675251"
type input "675251"
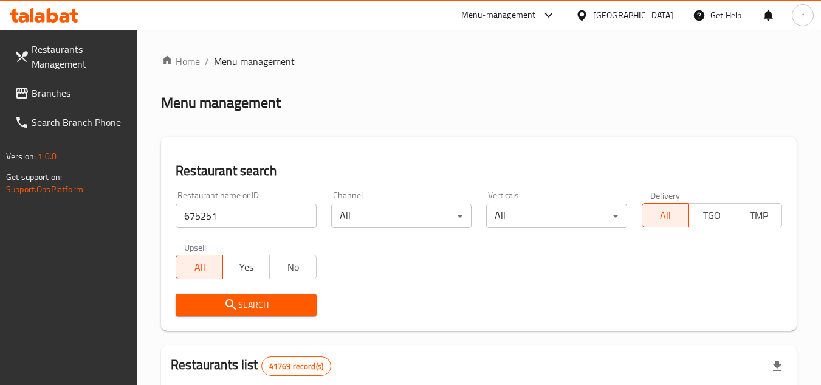
click at [255, 302] on span "Search" at bounding box center [245, 304] width 121 height 15
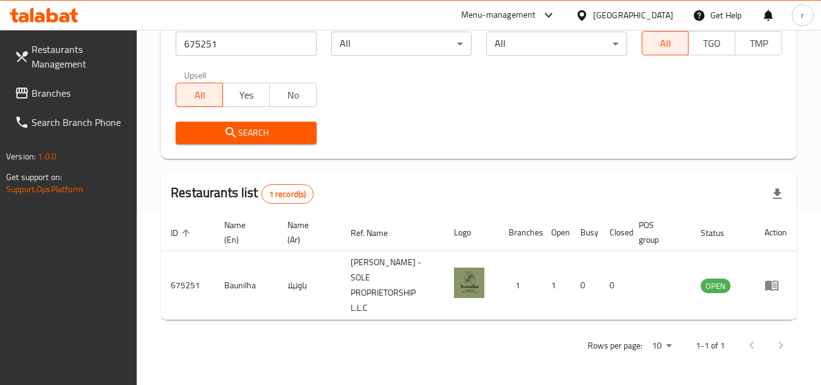
scroll to position [173, 0]
click at [53, 95] on span "Branches" at bounding box center [80, 93] width 96 height 15
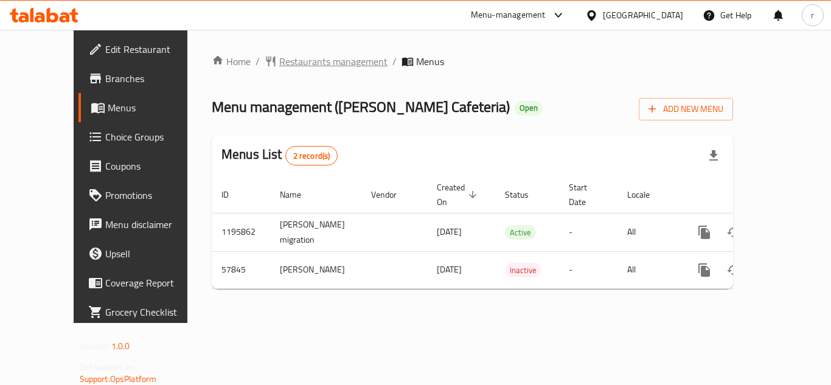
click at [306, 65] on span "Restaurants management" at bounding box center [333, 61] width 108 height 15
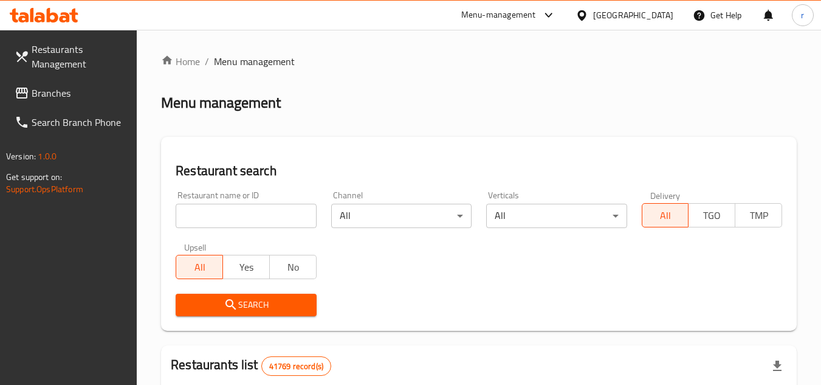
click at [269, 216] on input "search" at bounding box center [246, 216] width 140 height 24
paste input "28205"
type input "28205"
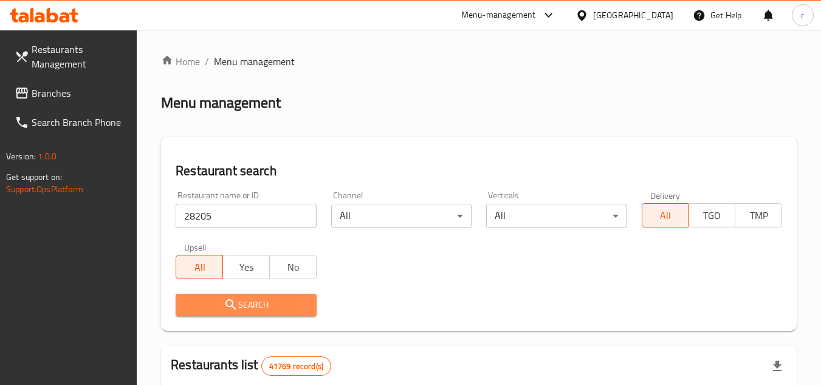
click at [243, 304] on span "Search" at bounding box center [245, 304] width 121 height 15
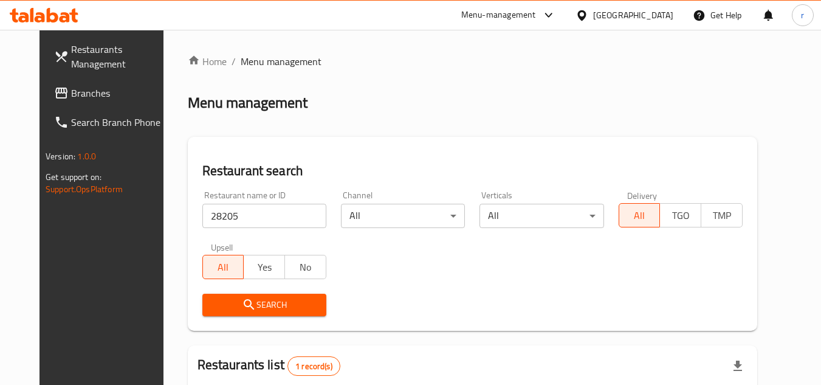
scroll to position [147, 0]
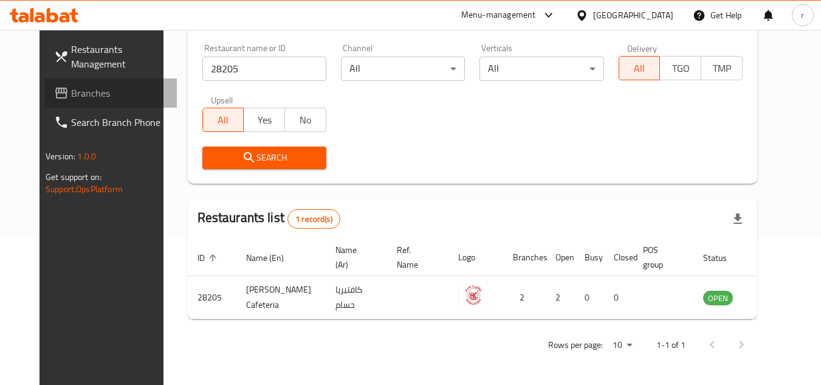
click at [71, 98] on span "Branches" at bounding box center [119, 93] width 96 height 15
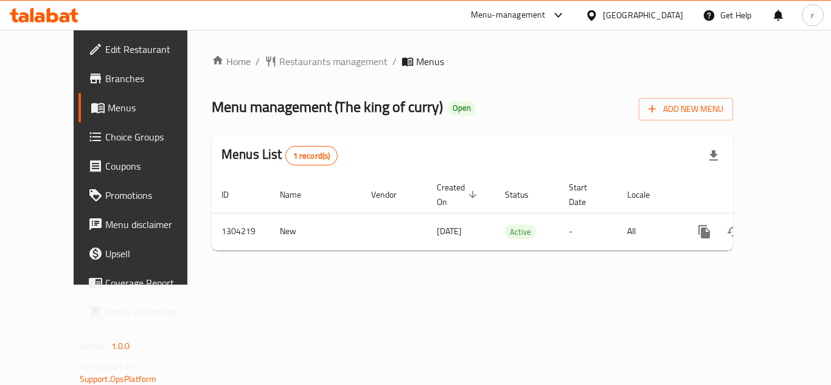
click at [278, 49] on div "Home / Restaurants management / Menus Menu management ( The king of [PERSON_NAM…" at bounding box center [472, 157] width 570 height 255
click at [279, 57] on span "Restaurants management" at bounding box center [333, 61] width 108 height 15
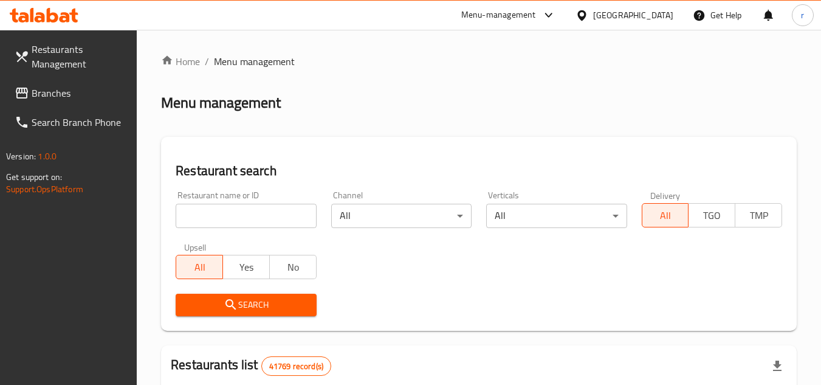
click at [234, 207] on input "search" at bounding box center [246, 216] width 140 height 24
paste input "703135"
type input "703135"
click at [250, 299] on span "Search" at bounding box center [245, 304] width 121 height 15
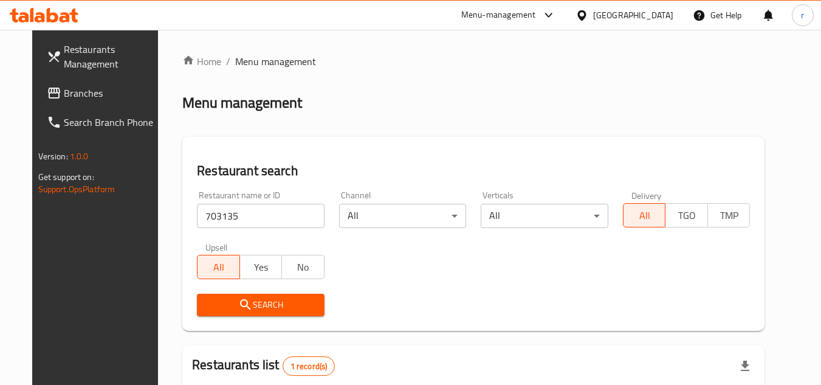
scroll to position [147, 0]
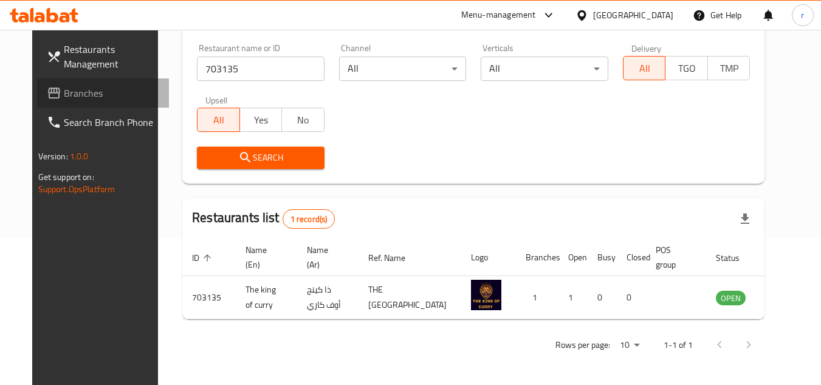
click at [64, 86] on span "Branches" at bounding box center [112, 93] width 96 height 15
drag, startPoint x: 43, startPoint y: 85, endPoint x: 64, endPoint y: 83, distance: 21.9
click at [64, 86] on span "Branches" at bounding box center [112, 93] width 96 height 15
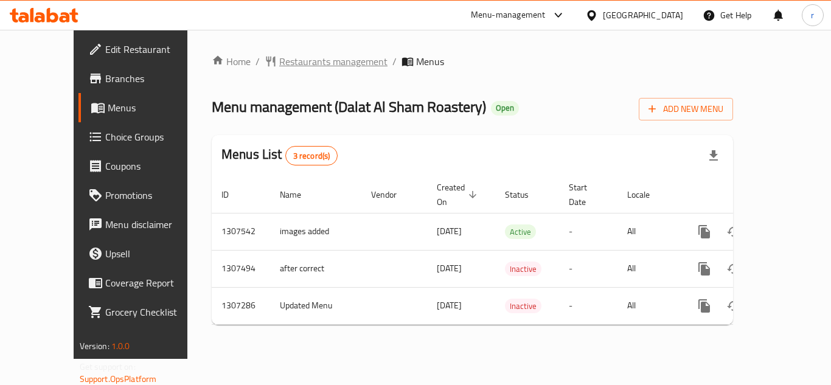
click at [283, 63] on span "Restaurants management" at bounding box center [333, 61] width 108 height 15
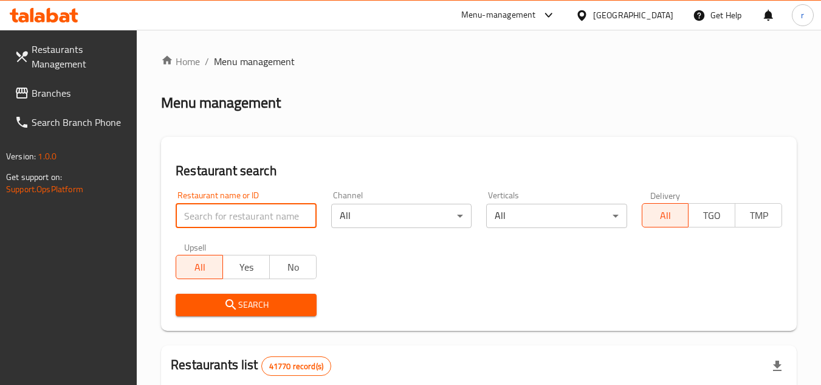
click at [215, 214] on input "search" at bounding box center [246, 216] width 140 height 24
paste input "703842"
type input "703842"
click at [258, 295] on button "Search" at bounding box center [246, 305] width 140 height 22
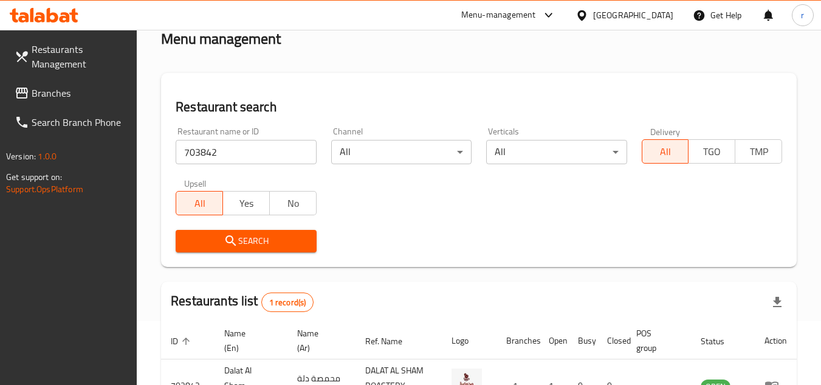
scroll to position [157, 0]
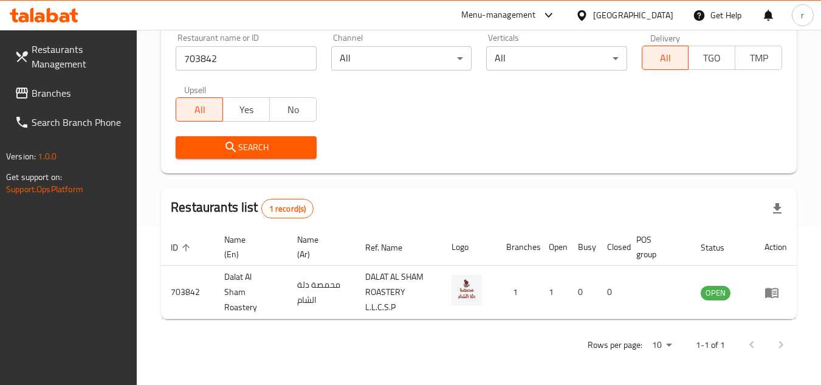
click at [30, 93] on span at bounding box center [23, 93] width 17 height 15
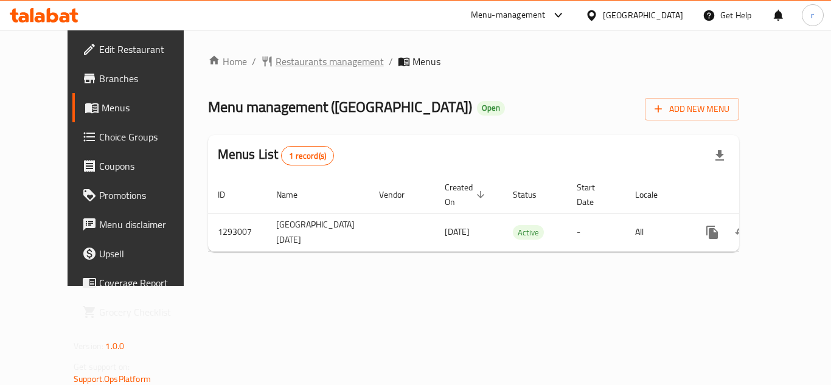
click at [286, 66] on span "Restaurants management" at bounding box center [329, 61] width 108 height 15
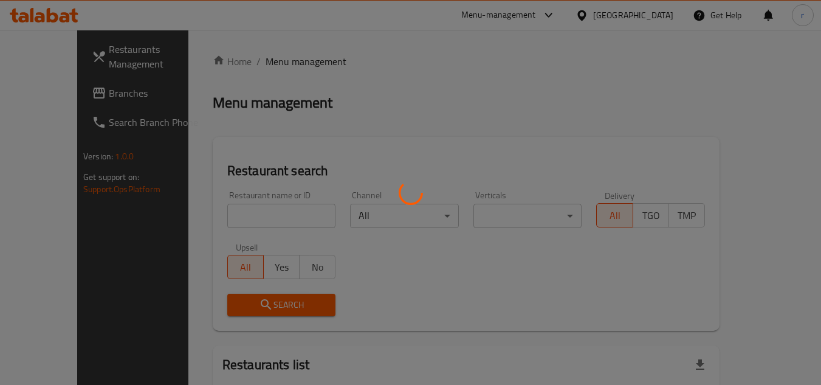
click at [243, 216] on div at bounding box center [410, 192] width 821 height 385
click at [241, 211] on div at bounding box center [410, 192] width 821 height 385
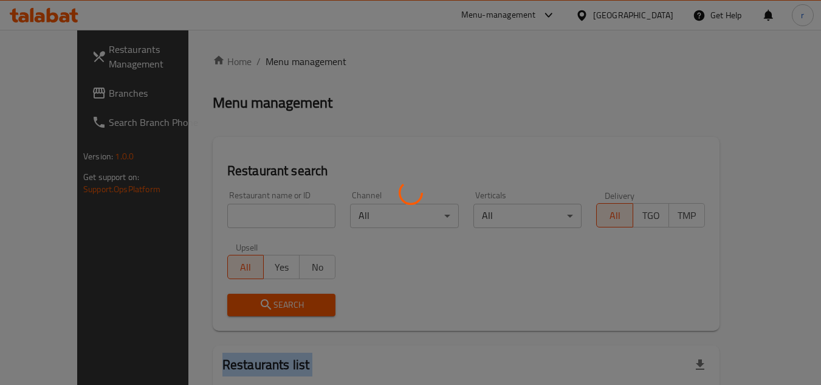
click at [241, 211] on div at bounding box center [410, 192] width 821 height 385
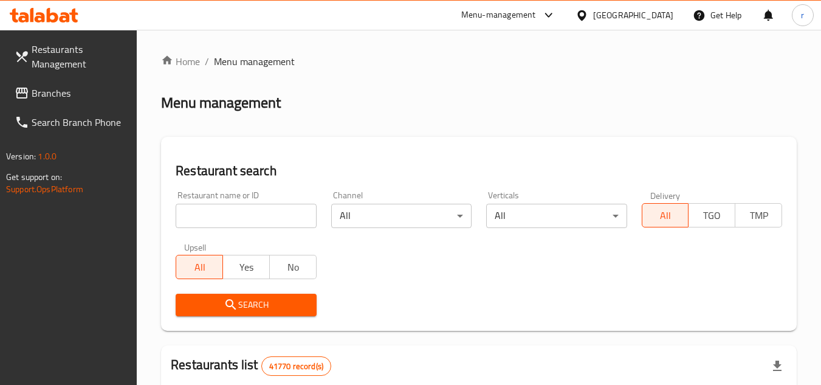
click at [241, 211] on div at bounding box center [410, 192] width 821 height 385
click at [241, 211] on input "search" at bounding box center [246, 216] width 140 height 24
paste input "699322"
type input "699322"
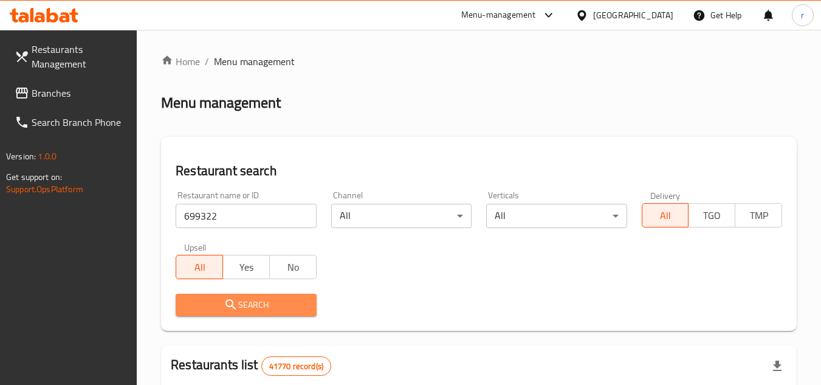
click at [238, 311] on icon "submit" at bounding box center [231, 304] width 15 height 15
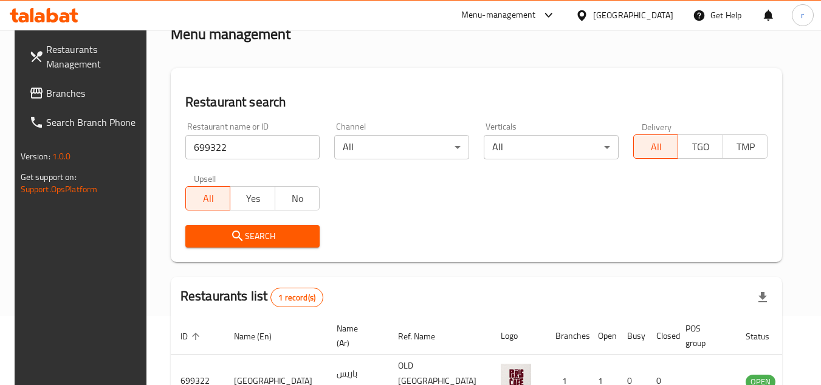
scroll to position [147, 0]
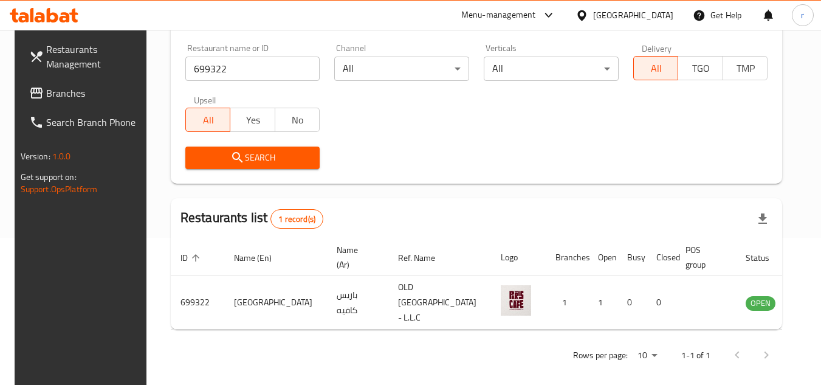
click at [46, 92] on span "Branches" at bounding box center [94, 93] width 96 height 15
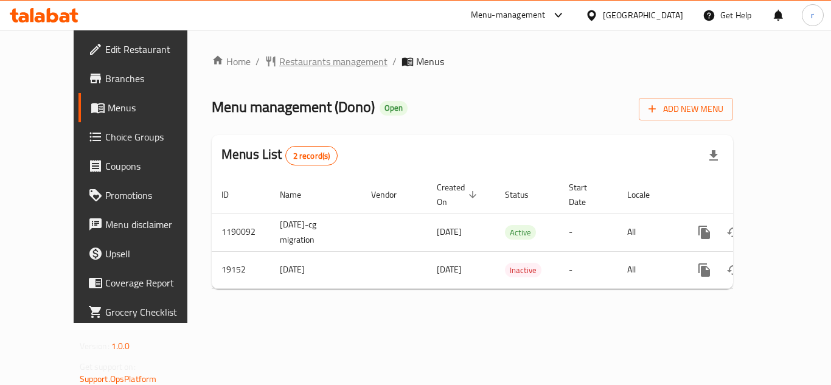
click at [282, 66] on span "Restaurants management" at bounding box center [333, 61] width 108 height 15
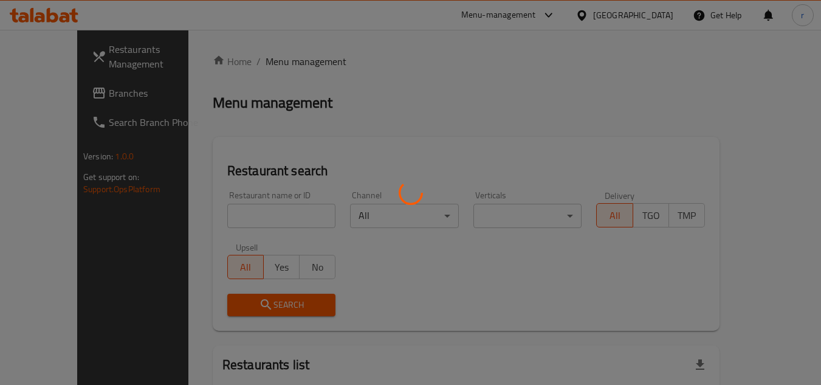
click at [255, 211] on div at bounding box center [410, 192] width 821 height 385
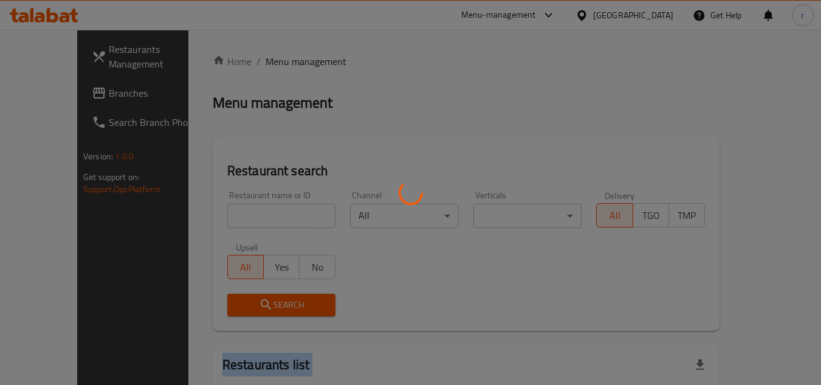
click at [255, 211] on div at bounding box center [410, 192] width 821 height 385
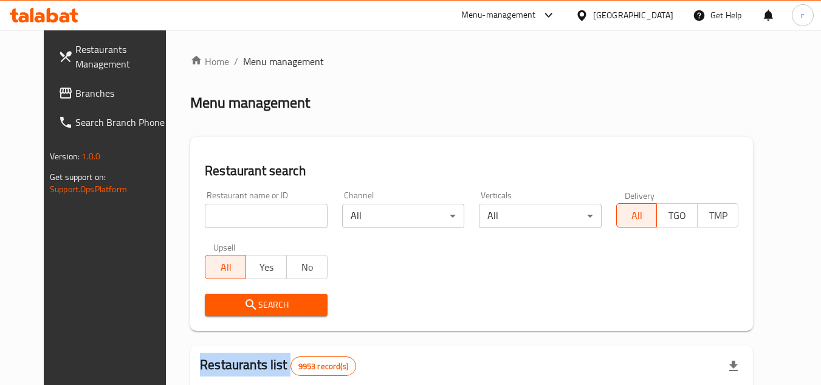
click at [255, 211] on div at bounding box center [410, 192] width 821 height 385
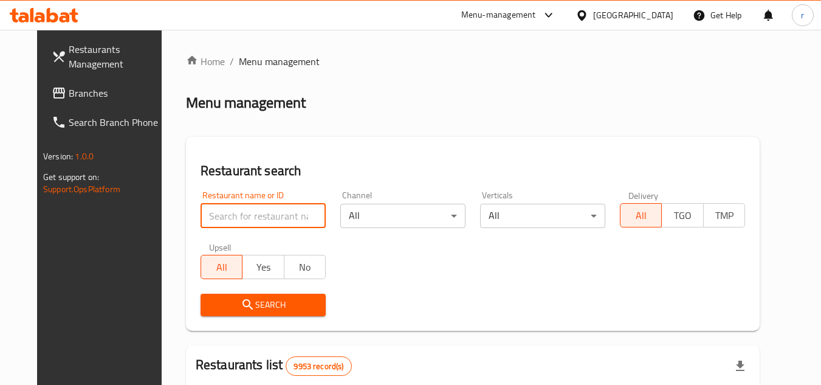
click at [255, 211] on input "search" at bounding box center [263, 216] width 125 height 24
paste input "10275"
type input "10275"
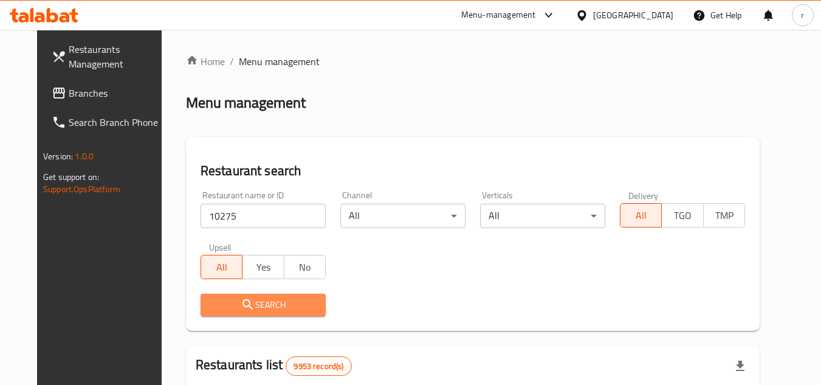
click at [241, 303] on icon "submit" at bounding box center [248, 304] width 15 height 15
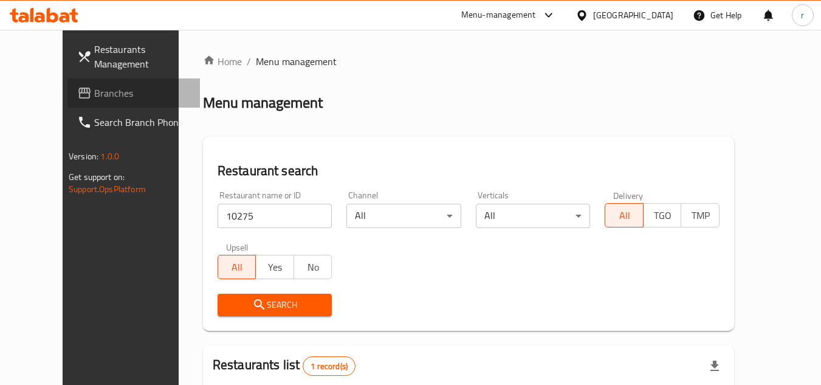
click at [94, 88] on span "Branches" at bounding box center [142, 93] width 96 height 15
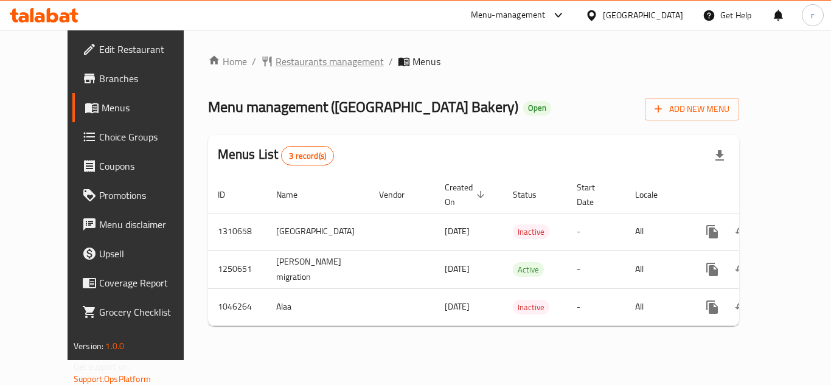
click at [275, 61] on span "Restaurants management" at bounding box center [329, 61] width 108 height 15
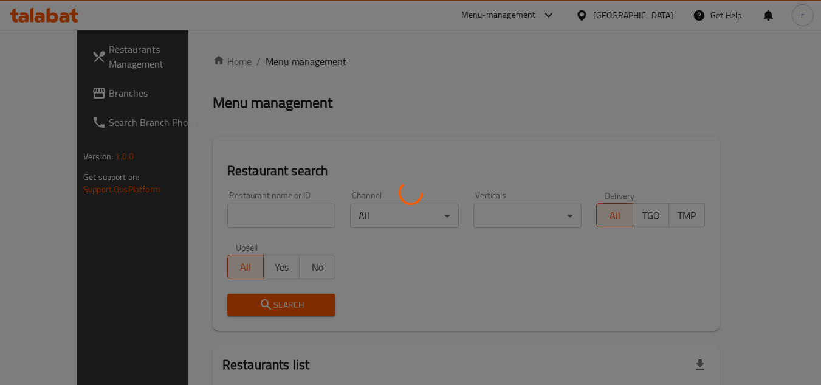
click at [219, 211] on div at bounding box center [410, 192] width 821 height 385
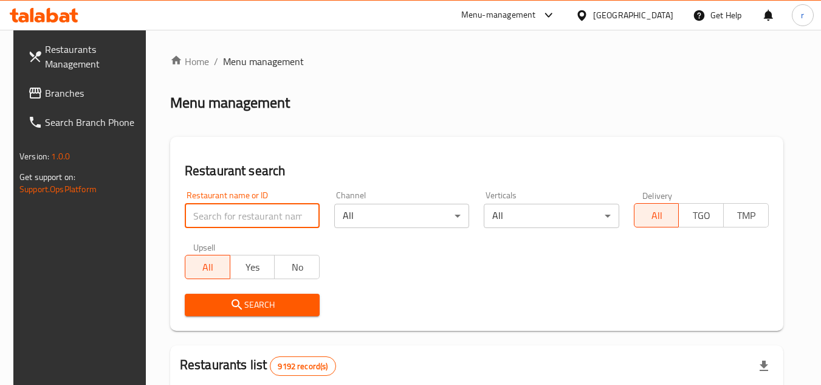
click at [219, 211] on input "search" at bounding box center [252, 216] width 135 height 24
paste input "662380"
type input "662380"
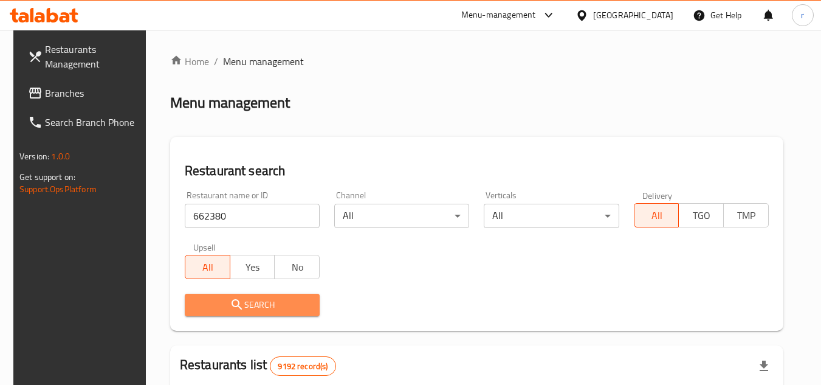
click at [240, 308] on span "Search" at bounding box center [253, 304] width 116 height 15
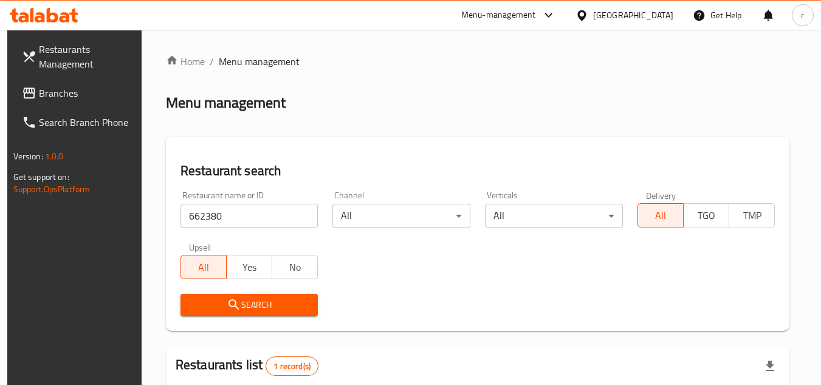
click at [40, 98] on span "Branches" at bounding box center [87, 93] width 96 height 15
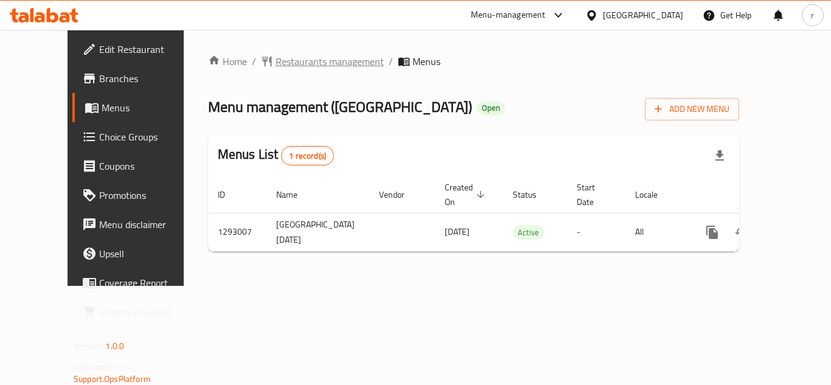
click at [275, 65] on span "Restaurants management" at bounding box center [329, 61] width 108 height 15
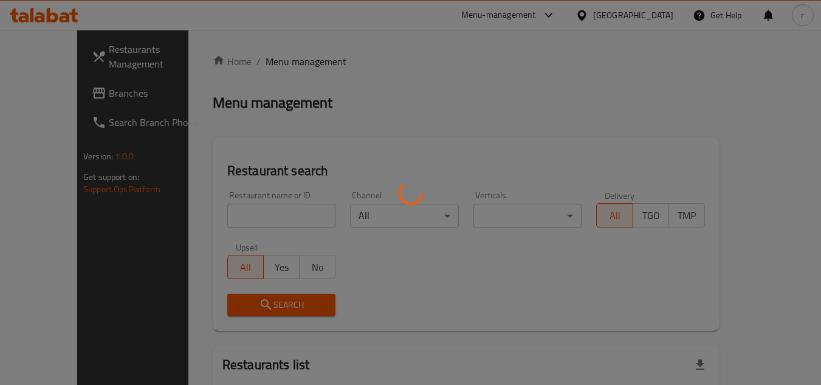
click at [230, 205] on div at bounding box center [410, 192] width 821 height 385
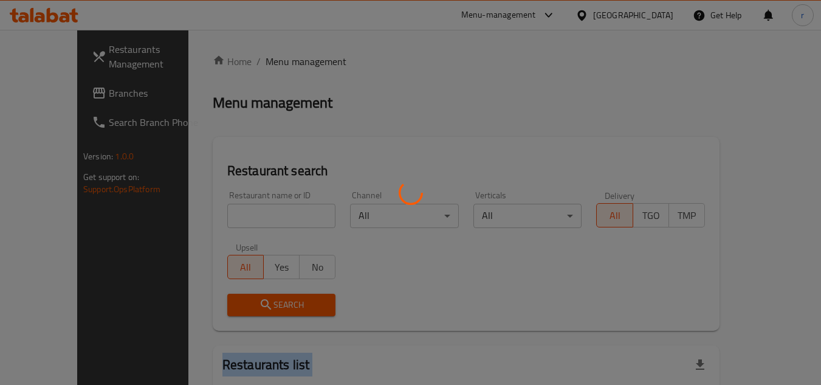
click at [230, 205] on div at bounding box center [410, 192] width 821 height 385
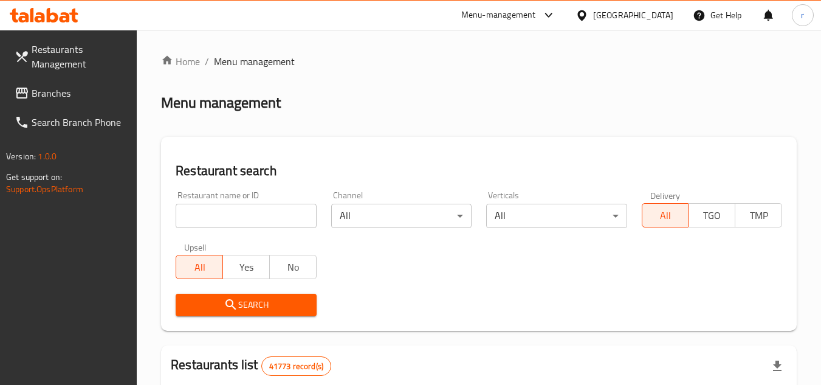
click at [229, 210] on input "search" at bounding box center [246, 216] width 140 height 24
type input "v"
paste input "699322"
type input "699322"
click button "Search" at bounding box center [246, 305] width 140 height 22
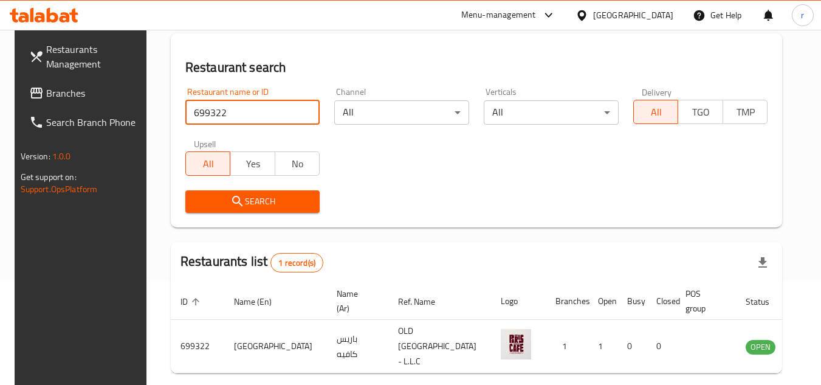
scroll to position [147, 0]
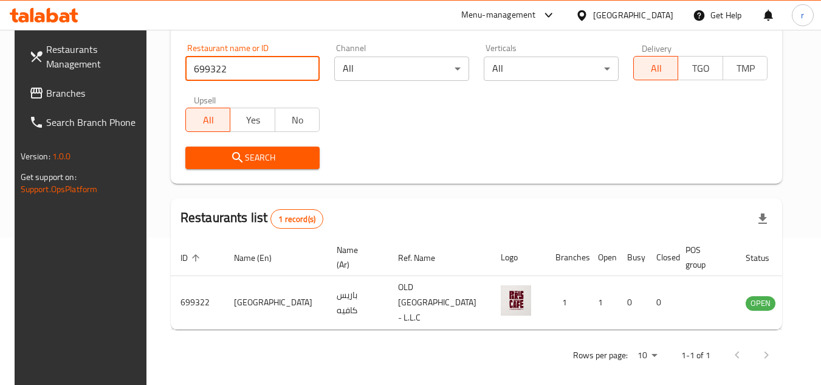
click at [57, 92] on span "Branches" at bounding box center [94, 93] width 96 height 15
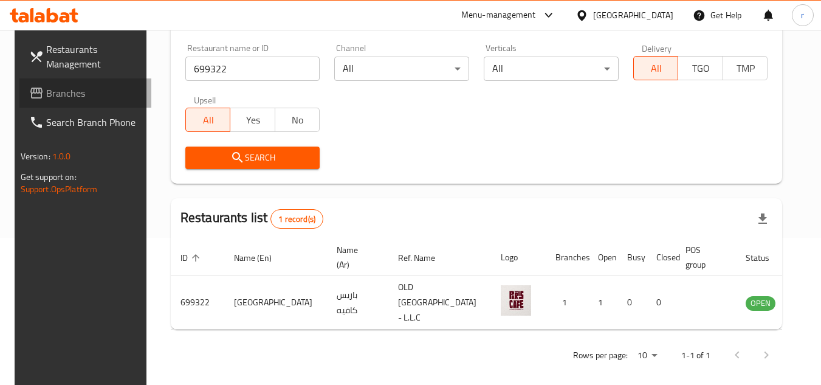
click at [57, 92] on span "Branches" at bounding box center [94, 93] width 96 height 15
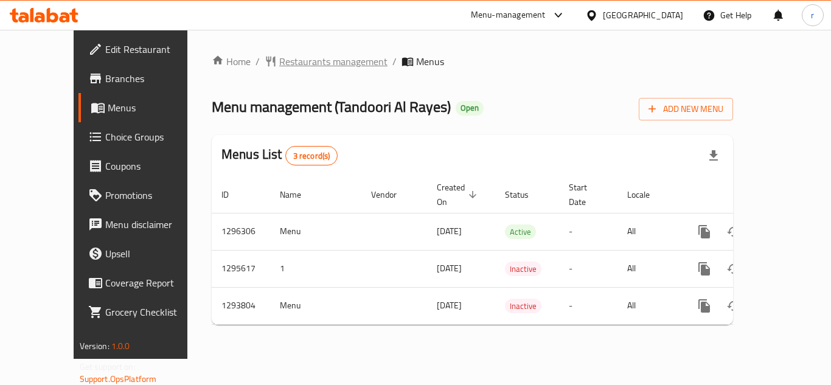
click at [279, 66] on span "Restaurants management" at bounding box center [333, 61] width 108 height 15
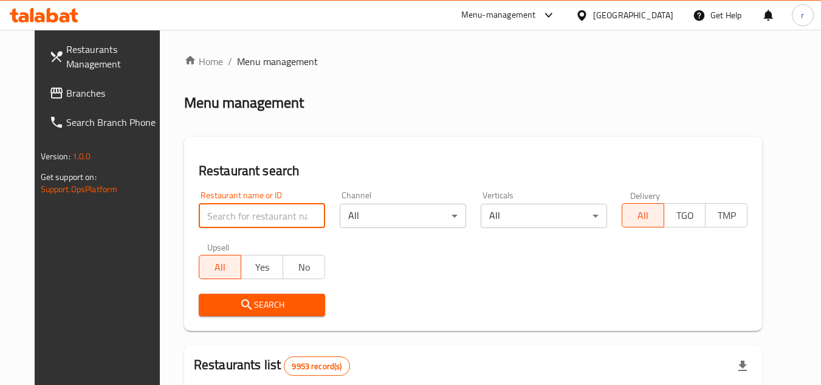
click at [232, 217] on input "search" at bounding box center [262, 216] width 126 height 24
paste input "699678"
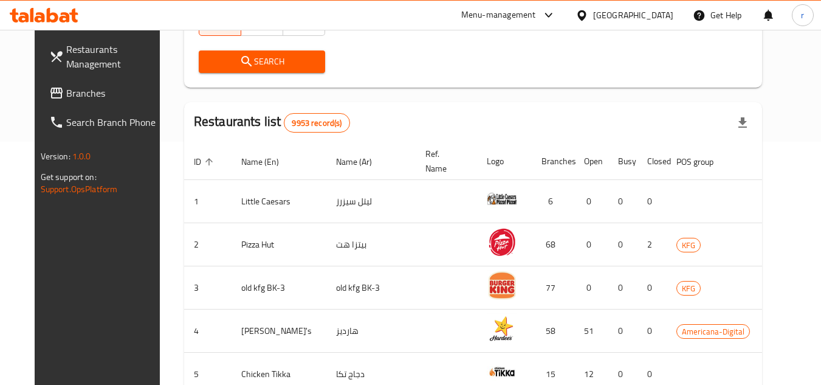
type input "699678"
click at [260, 65] on span "Search" at bounding box center [262, 61] width 107 height 15
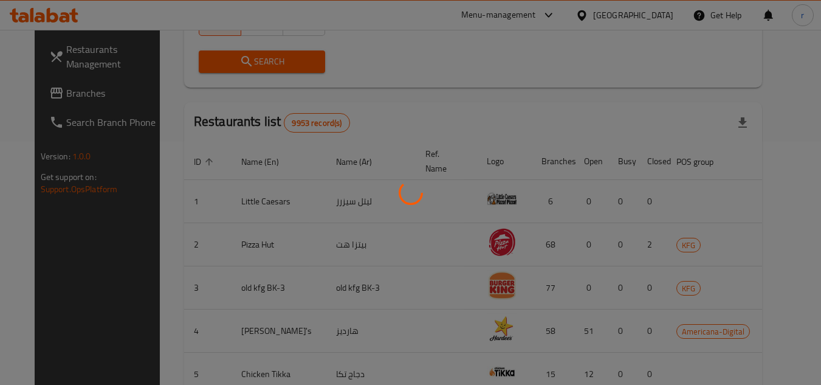
scroll to position [147, 0]
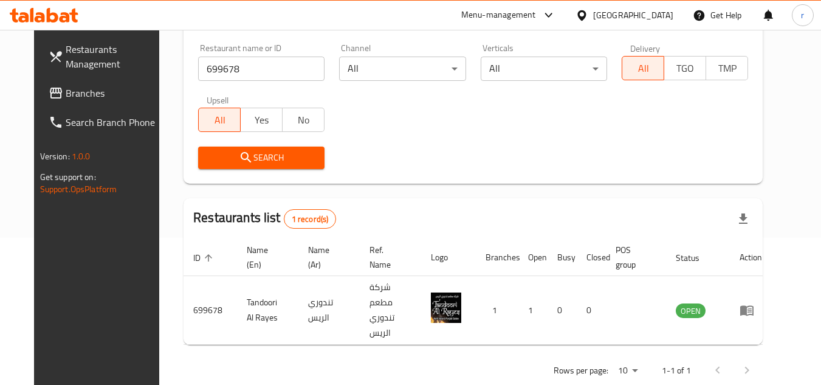
click at [66, 88] on span "Branches" at bounding box center [114, 93] width 96 height 15
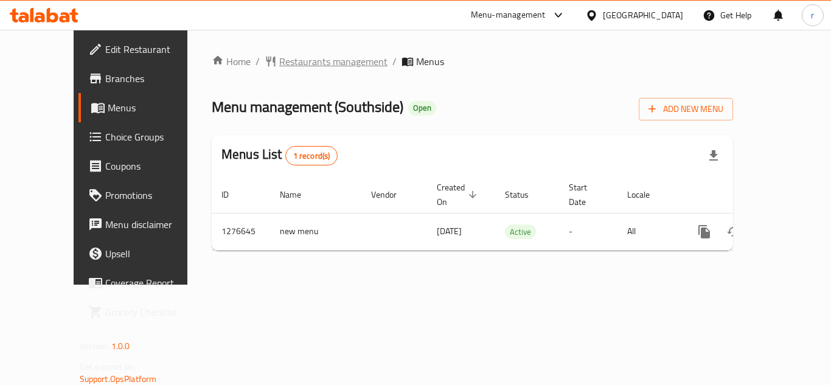
click at [298, 62] on span "Restaurants management" at bounding box center [333, 61] width 108 height 15
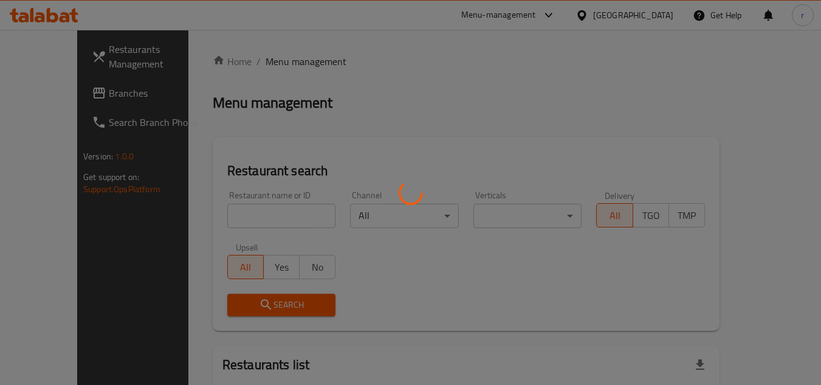
click at [229, 215] on div at bounding box center [410, 192] width 821 height 385
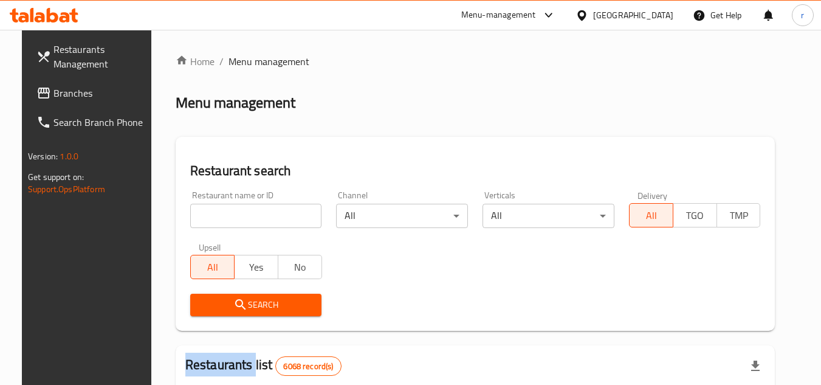
click at [229, 215] on div at bounding box center [410, 192] width 821 height 385
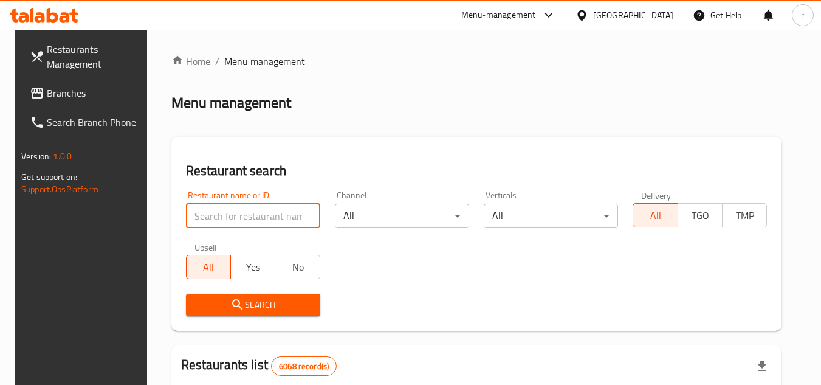
click at [229, 215] on input "search" at bounding box center [253, 216] width 134 height 24
paste input "692066"
type input "692066"
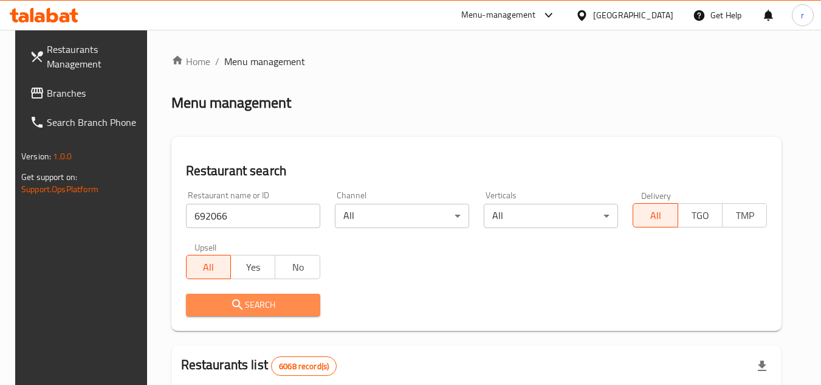
click at [228, 294] on button "Search" at bounding box center [253, 305] width 134 height 22
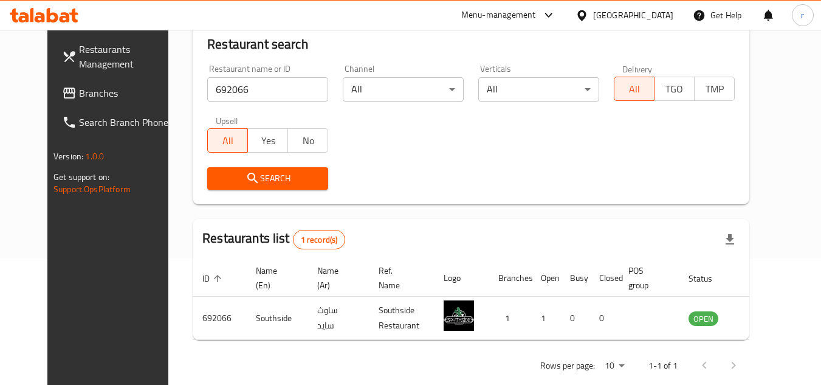
scroll to position [147, 0]
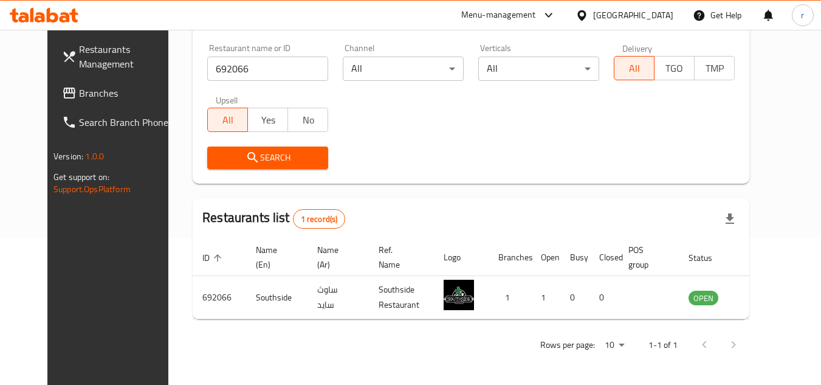
drag, startPoint x: 55, startPoint y: 89, endPoint x: 94, endPoint y: 72, distance: 42.5
click at [79, 89] on span "Branches" at bounding box center [127, 93] width 96 height 15
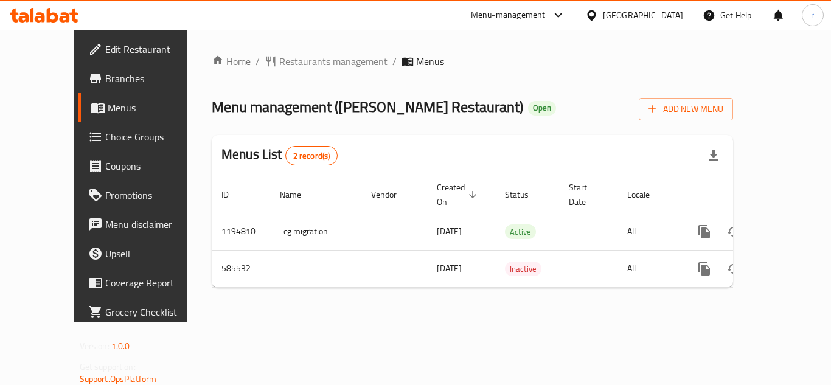
click at [306, 58] on span "Restaurants management" at bounding box center [333, 61] width 108 height 15
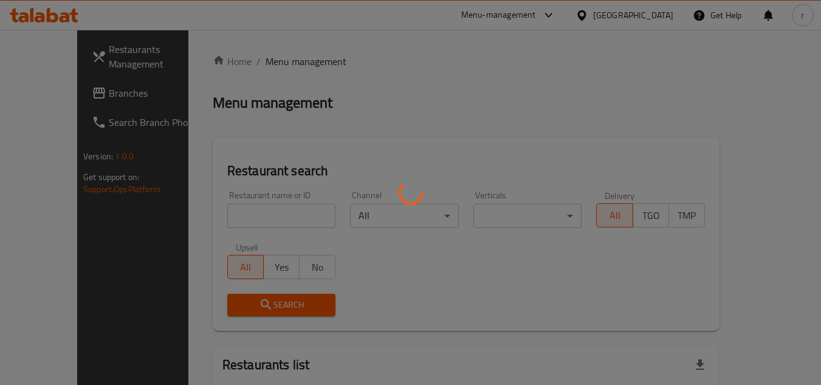
click at [232, 215] on div at bounding box center [410, 192] width 821 height 385
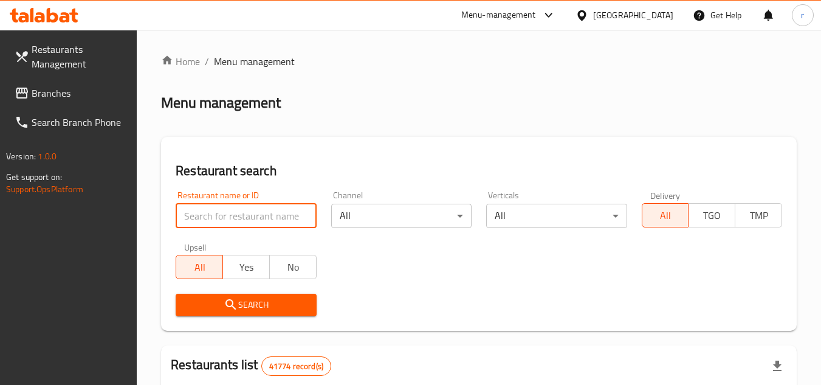
click at [232, 215] on input "search" at bounding box center [246, 216] width 140 height 24
paste input "637066"
type input "637066"
click at [230, 300] on icon "submit" at bounding box center [231, 304] width 10 height 10
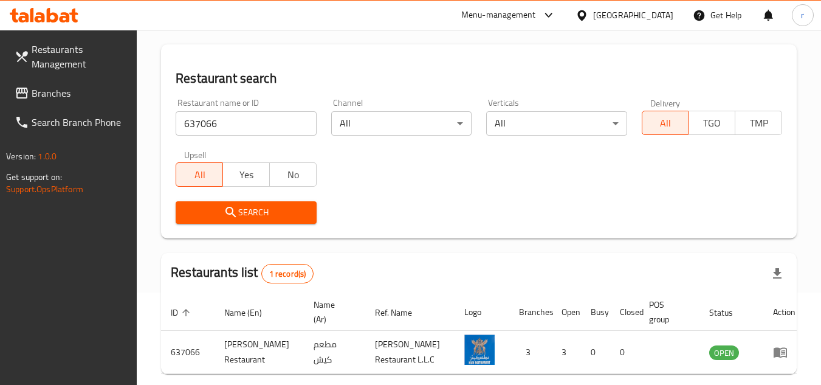
scroll to position [147, 0]
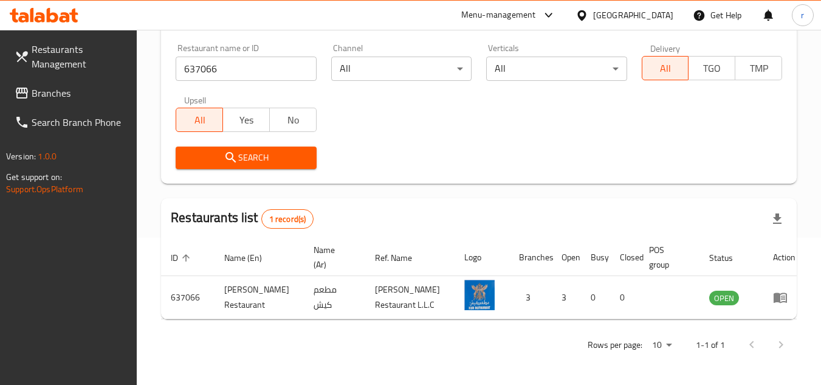
click at [44, 91] on span "Branches" at bounding box center [80, 93] width 96 height 15
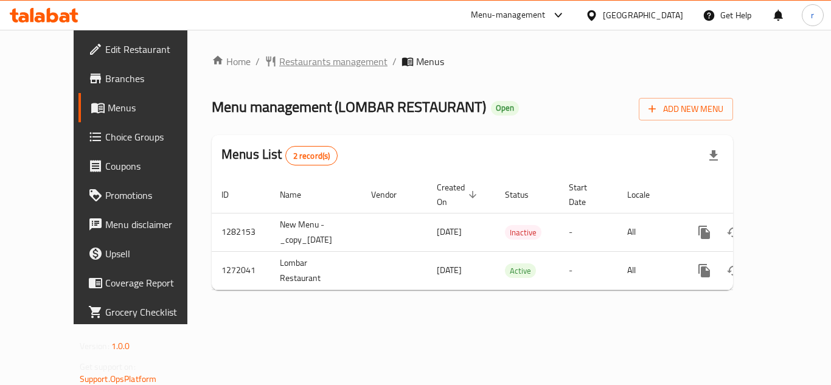
click at [279, 58] on span "Restaurants management" at bounding box center [333, 61] width 108 height 15
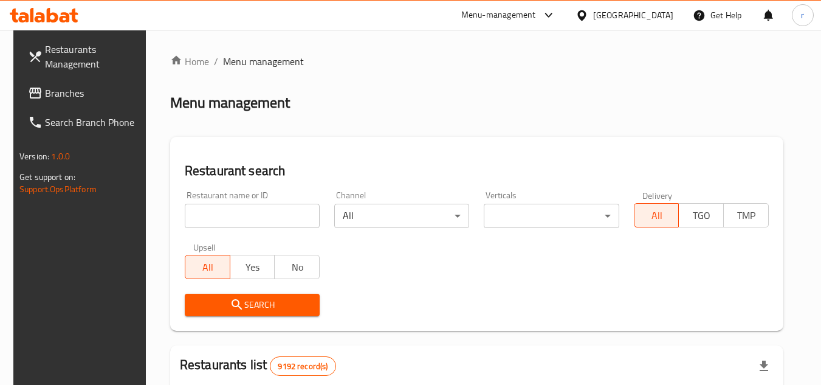
click at [206, 211] on input "search" at bounding box center [252, 216] width 135 height 24
paste input "690086"
type input "690086"
click at [216, 300] on span "Search" at bounding box center [253, 304] width 116 height 15
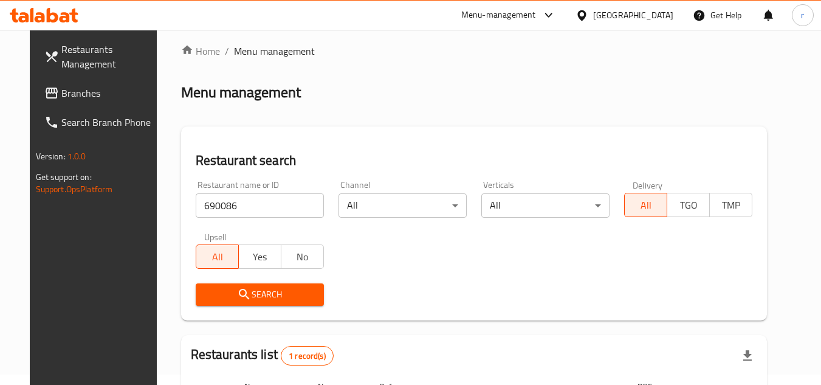
scroll to position [122, 0]
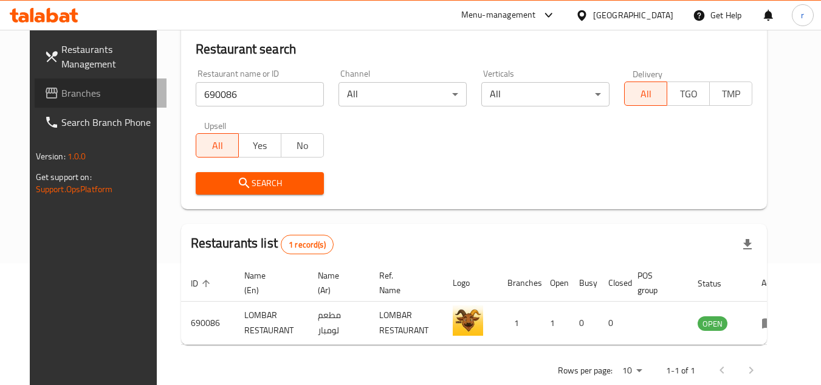
click at [61, 92] on span "Branches" at bounding box center [109, 93] width 96 height 15
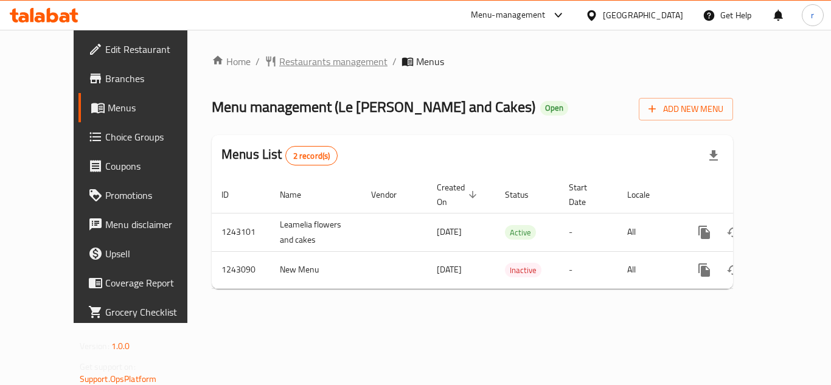
click at [307, 57] on span "Restaurants management" at bounding box center [333, 61] width 108 height 15
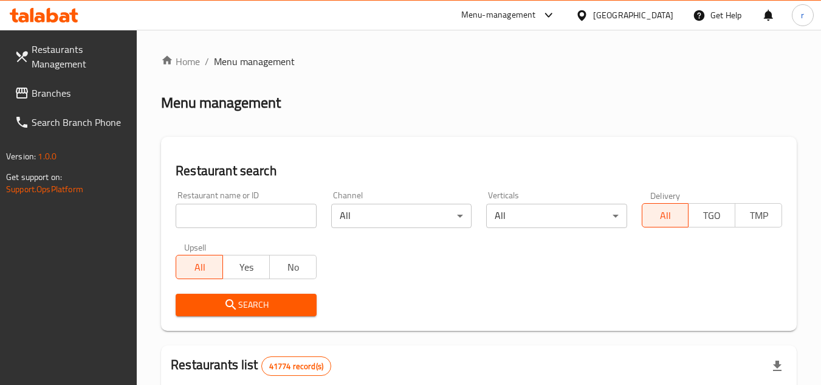
click at [206, 202] on div "Restaurant name or ID Restaurant name or ID" at bounding box center [246, 209] width 140 height 37
click at [212, 210] on input "search" at bounding box center [246, 216] width 140 height 24
paste input "681457"
type input "681457"
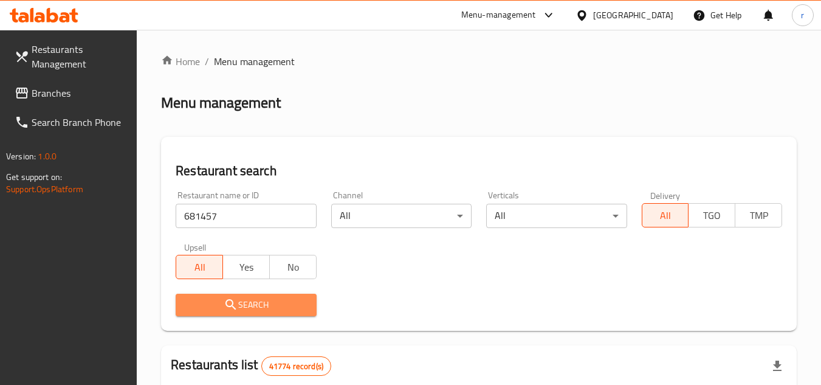
click at [219, 303] on span "Search" at bounding box center [245, 304] width 121 height 15
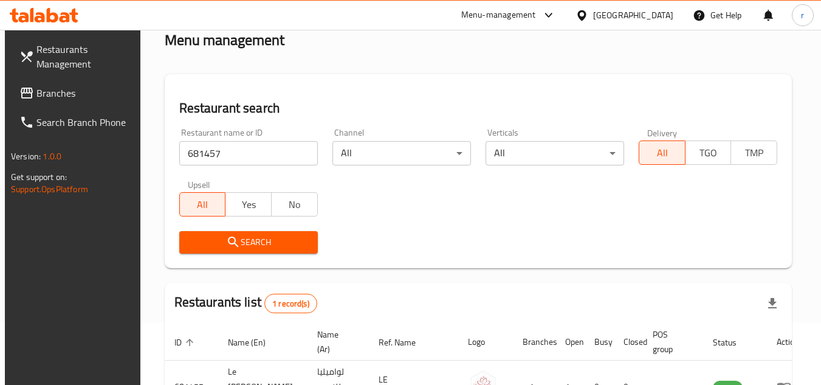
scroll to position [157, 0]
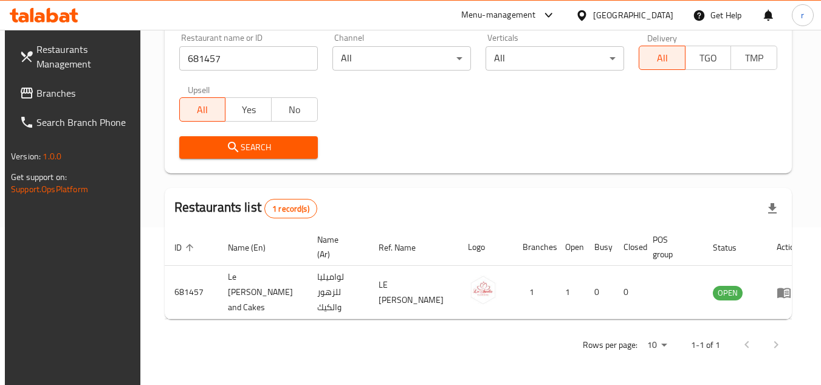
click at [77, 100] on link "Branches" at bounding box center [76, 92] width 133 height 29
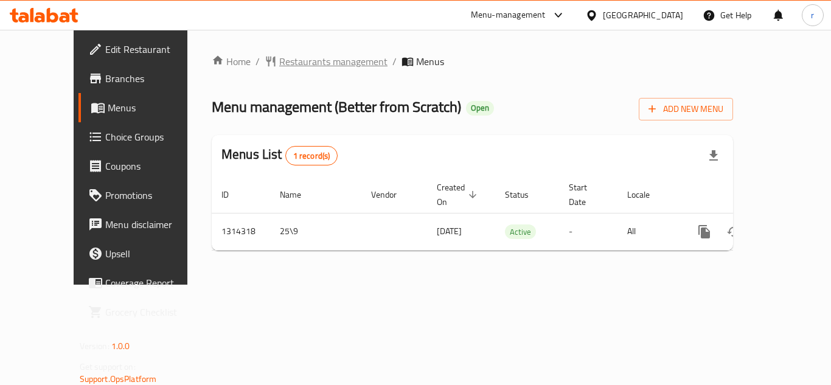
click at [282, 63] on span "Restaurants management" at bounding box center [333, 61] width 108 height 15
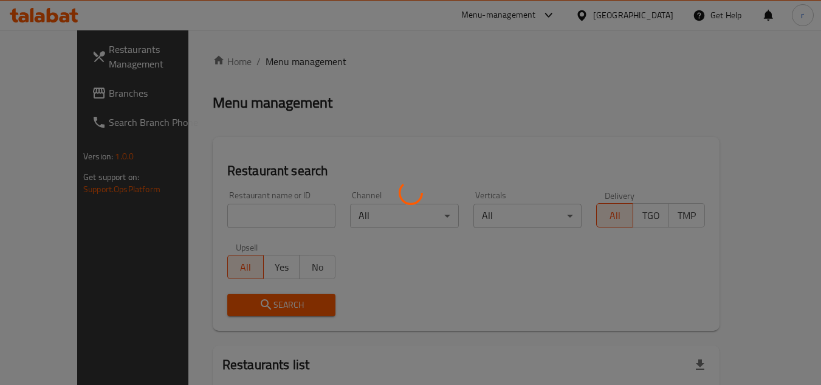
click at [244, 216] on div at bounding box center [410, 192] width 821 height 385
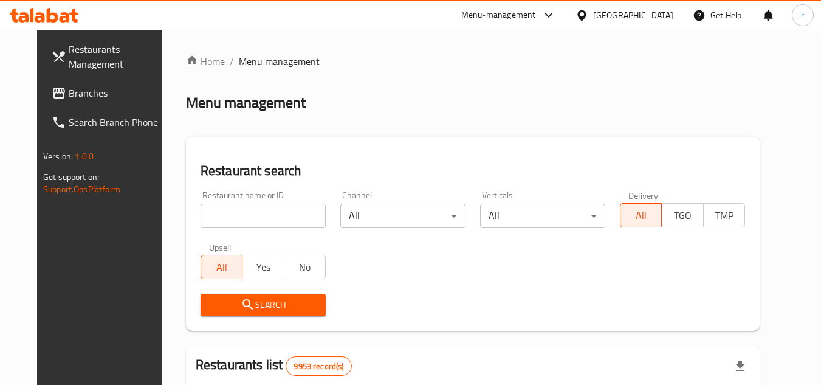
click at [244, 216] on input "search" at bounding box center [263, 216] width 125 height 24
paste input "706842"
type input "706842"
click at [250, 301] on span "Search" at bounding box center [263, 304] width 106 height 15
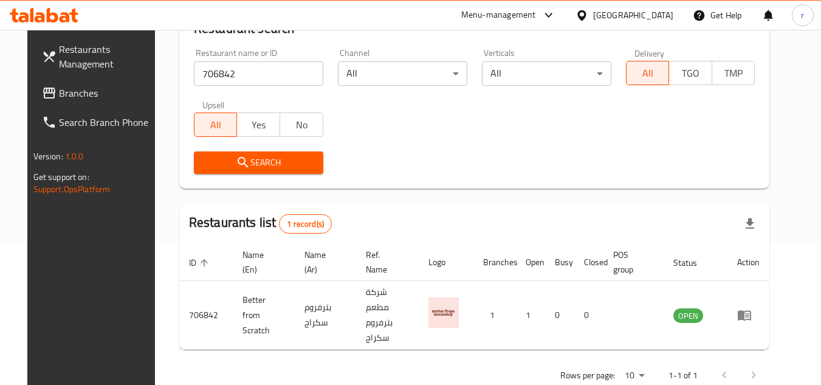
scroll to position [147, 0]
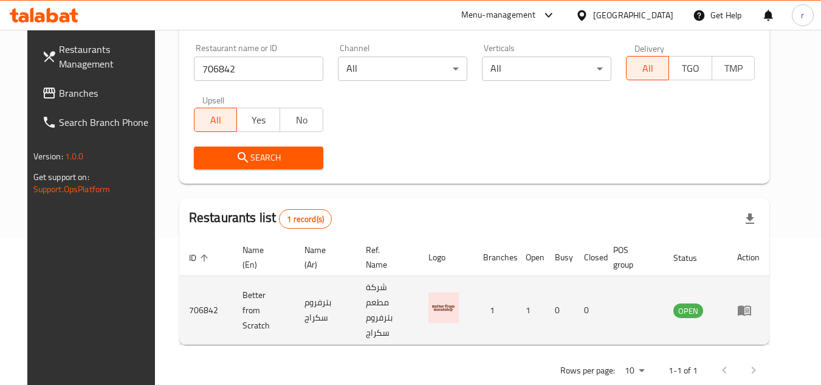
click at [459, 303] on img "enhanced table" at bounding box center [444, 307] width 30 height 30
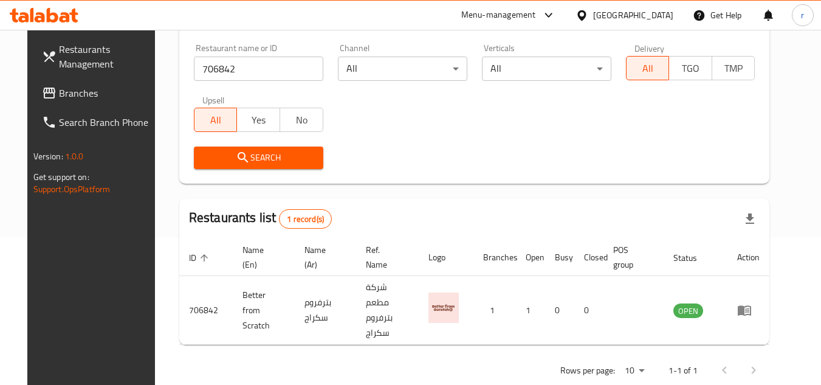
click at [65, 98] on span "Branches" at bounding box center [107, 93] width 96 height 15
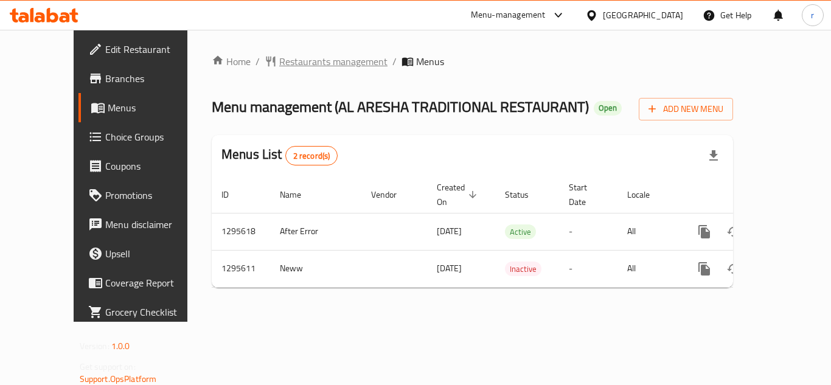
click at [279, 58] on span "Restaurants management" at bounding box center [333, 61] width 108 height 15
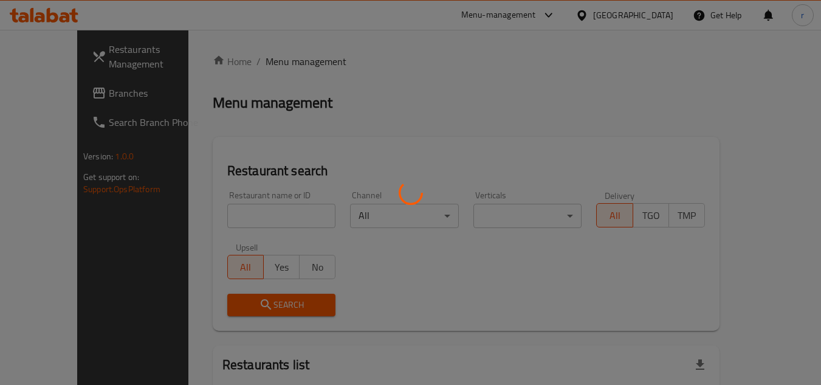
click at [219, 218] on div at bounding box center [410, 192] width 821 height 385
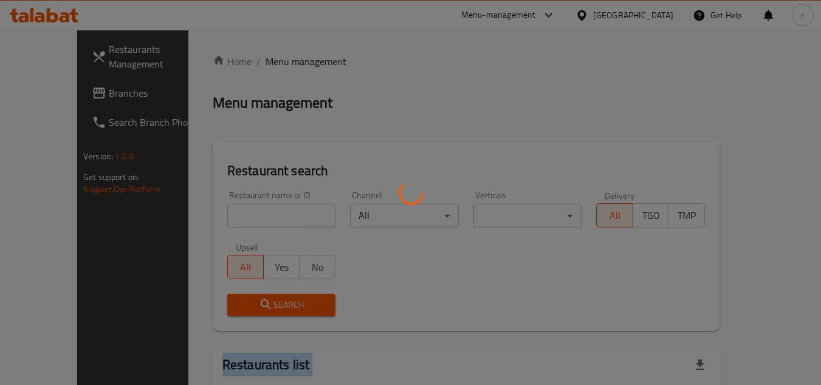
click at [219, 218] on div at bounding box center [410, 192] width 821 height 385
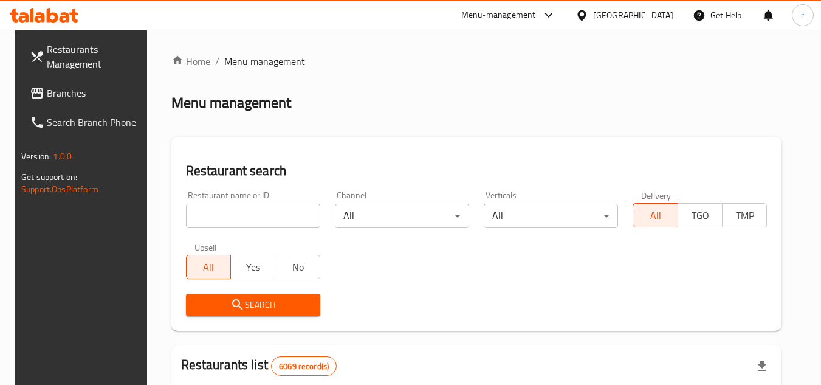
click at [223, 214] on input "search" at bounding box center [253, 216] width 134 height 24
paste input "699848"
type input "699848"
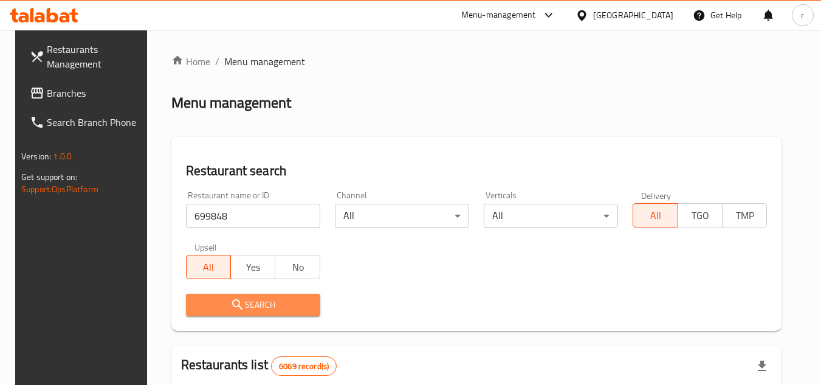
click at [230, 306] on icon "submit" at bounding box center [237, 304] width 15 height 15
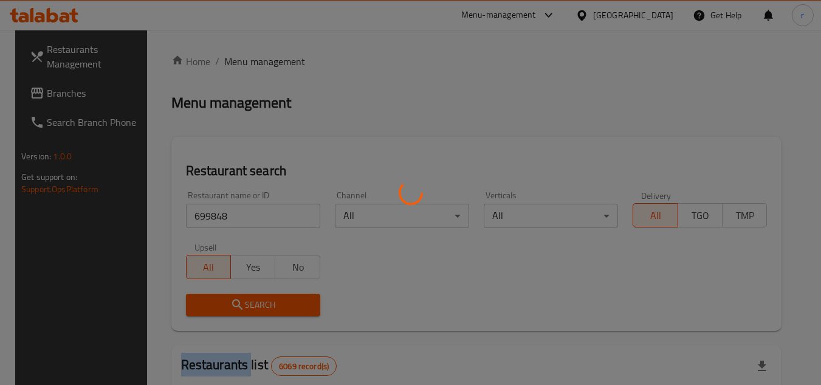
drag, startPoint x: 224, startPoint y: 306, endPoint x: 401, endPoint y: 270, distance: 180.1
click at [225, 305] on div at bounding box center [410, 192] width 821 height 385
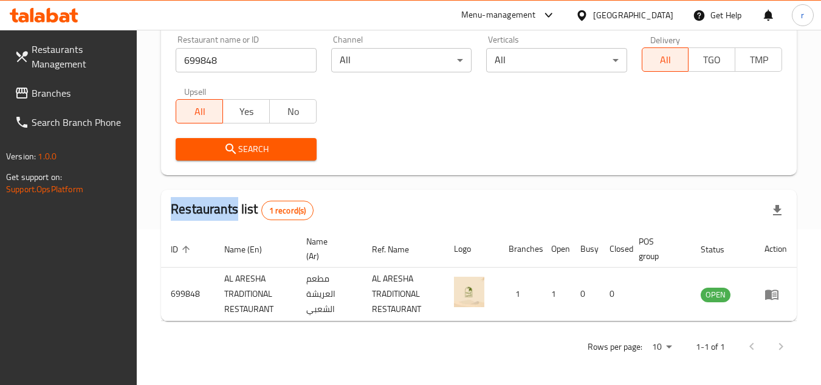
scroll to position [157, 0]
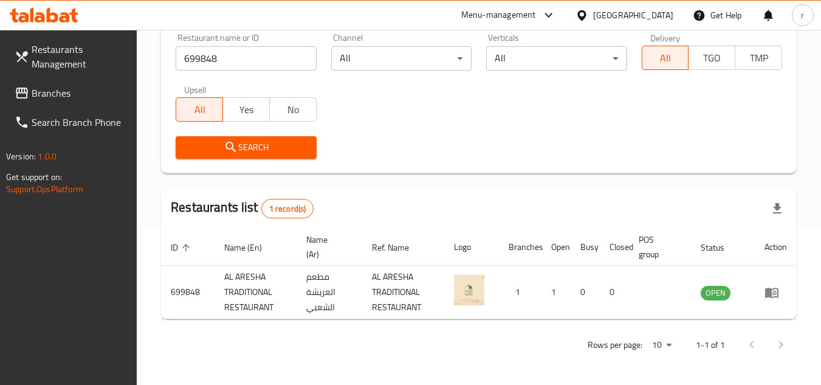
click at [365, 194] on div "Restaurants list 1 record(s)" at bounding box center [479, 208] width 636 height 41
click at [27, 89] on icon at bounding box center [22, 93] width 12 height 11
